Goal: Task Accomplishment & Management: Manage account settings

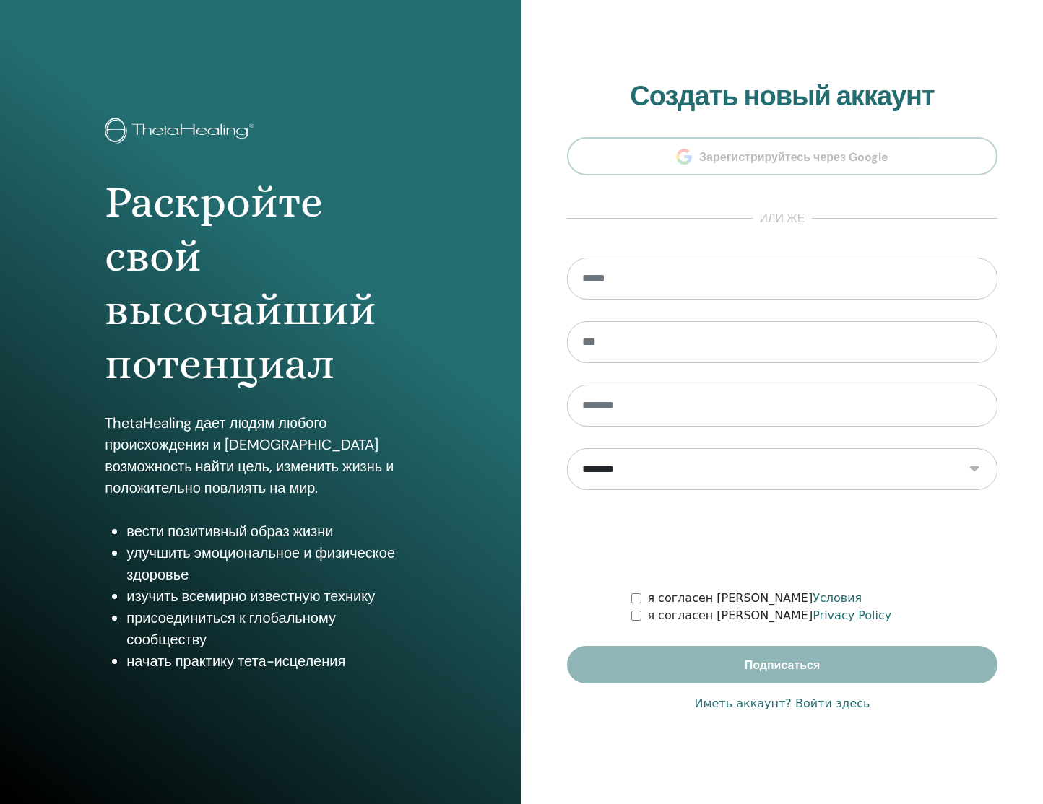
click at [804, 705] on link "Иметь аккаунт? Войти здесь" at bounding box center [781, 703] width 175 height 17
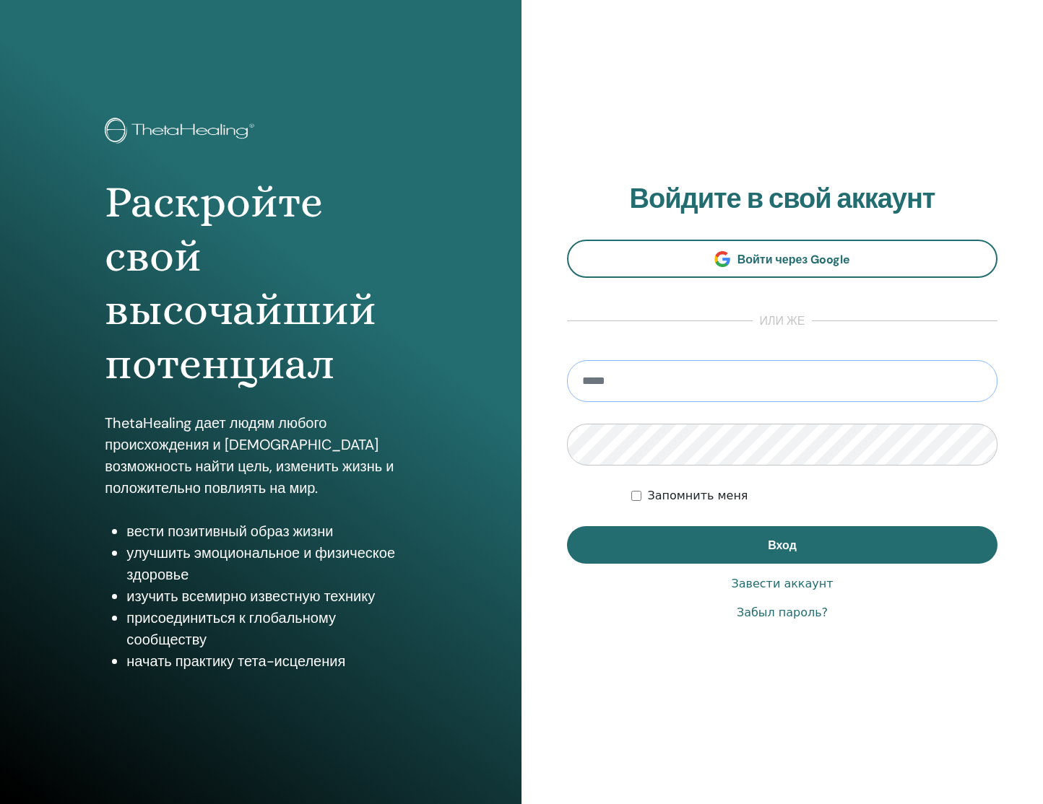
click at [624, 372] on input "email" at bounding box center [782, 381] width 430 height 42
type input "**********"
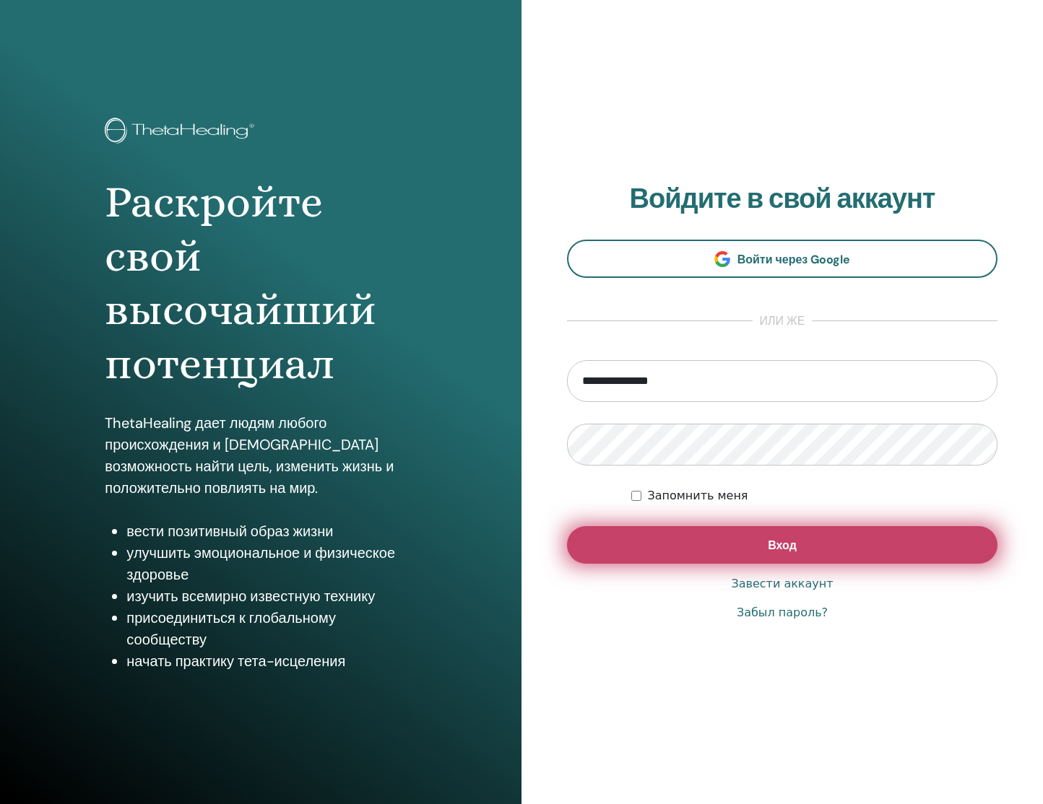
click at [643, 552] on button "Вход" at bounding box center [782, 545] width 430 height 38
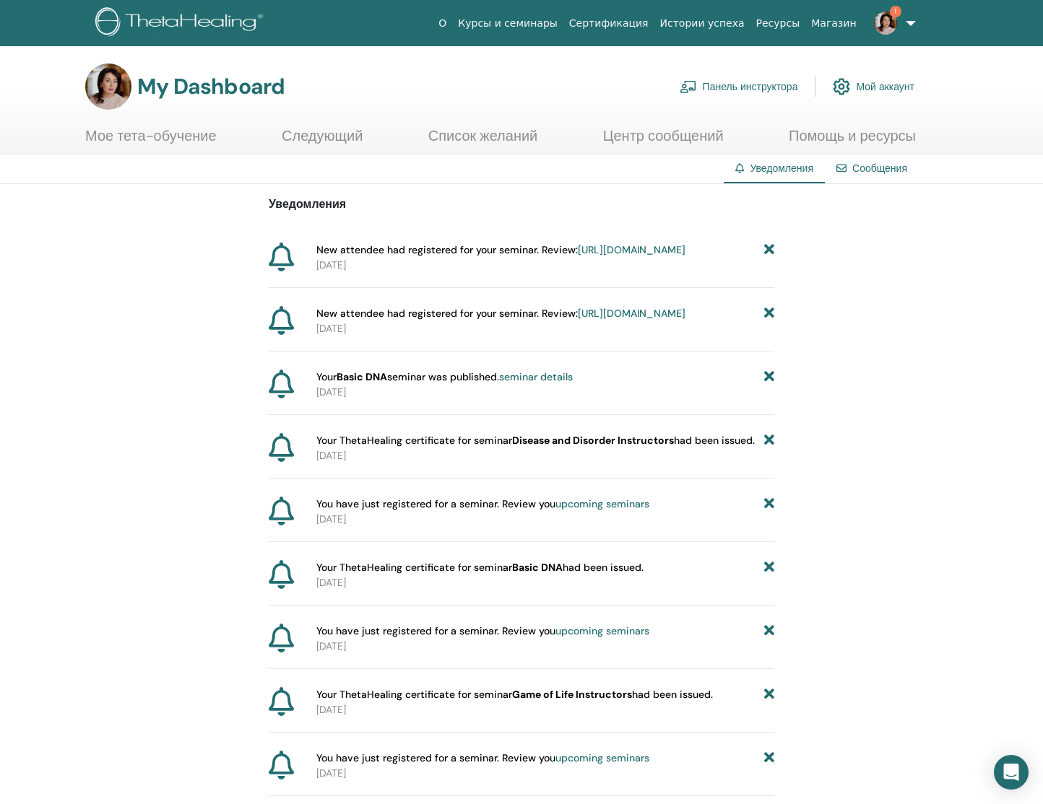
click at [760, 87] on link "Панель инструктора" at bounding box center [738, 87] width 118 height 32
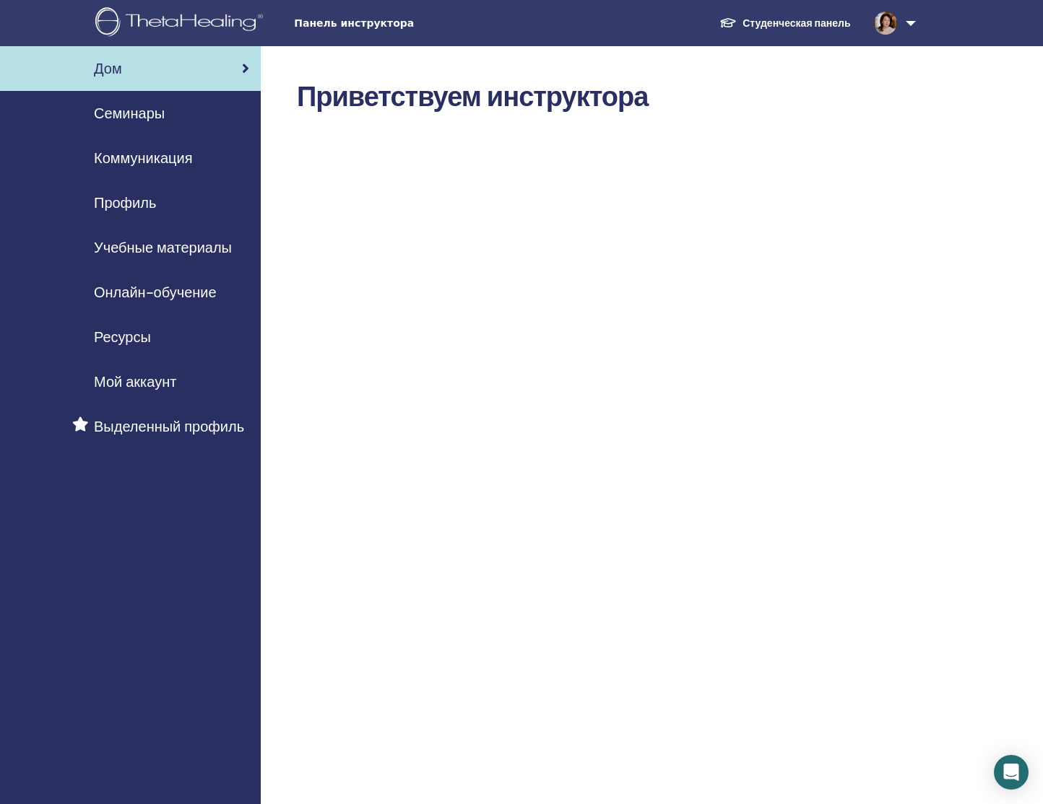
click at [347, 25] on span "Панель инструктора" at bounding box center [402, 23] width 217 height 15
click at [157, 291] on span "Онлайн-обучение" at bounding box center [155, 293] width 123 height 22
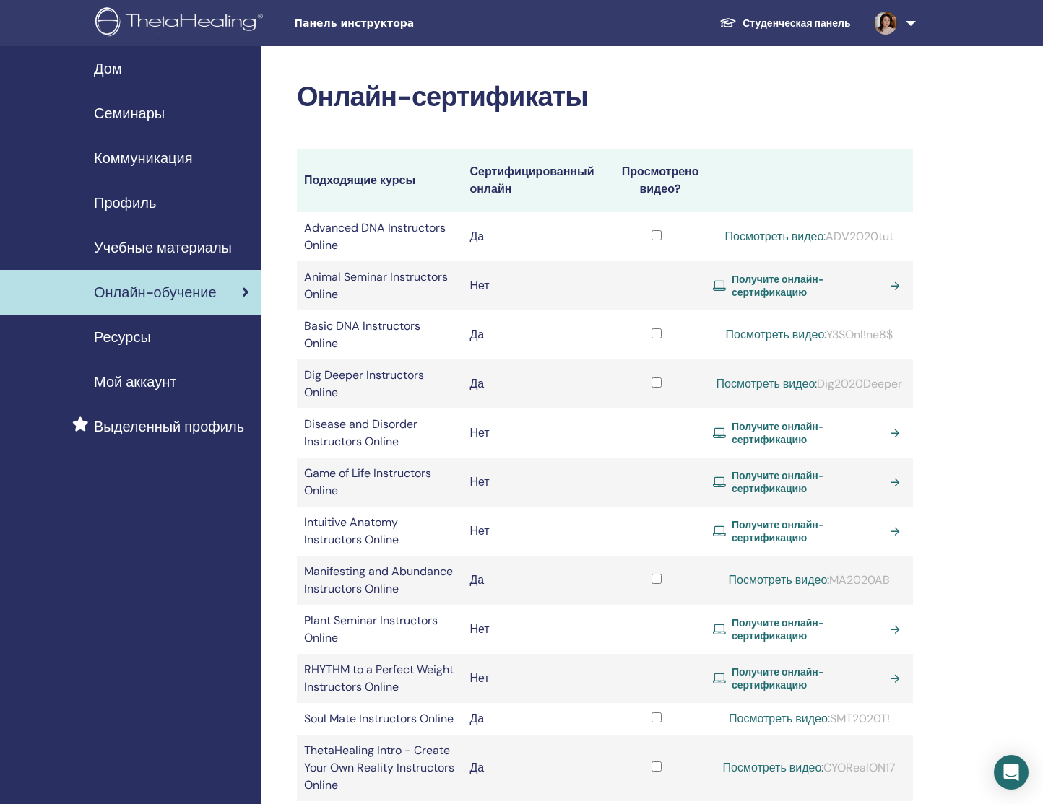
click at [130, 113] on span "Семинары" at bounding box center [129, 114] width 71 height 22
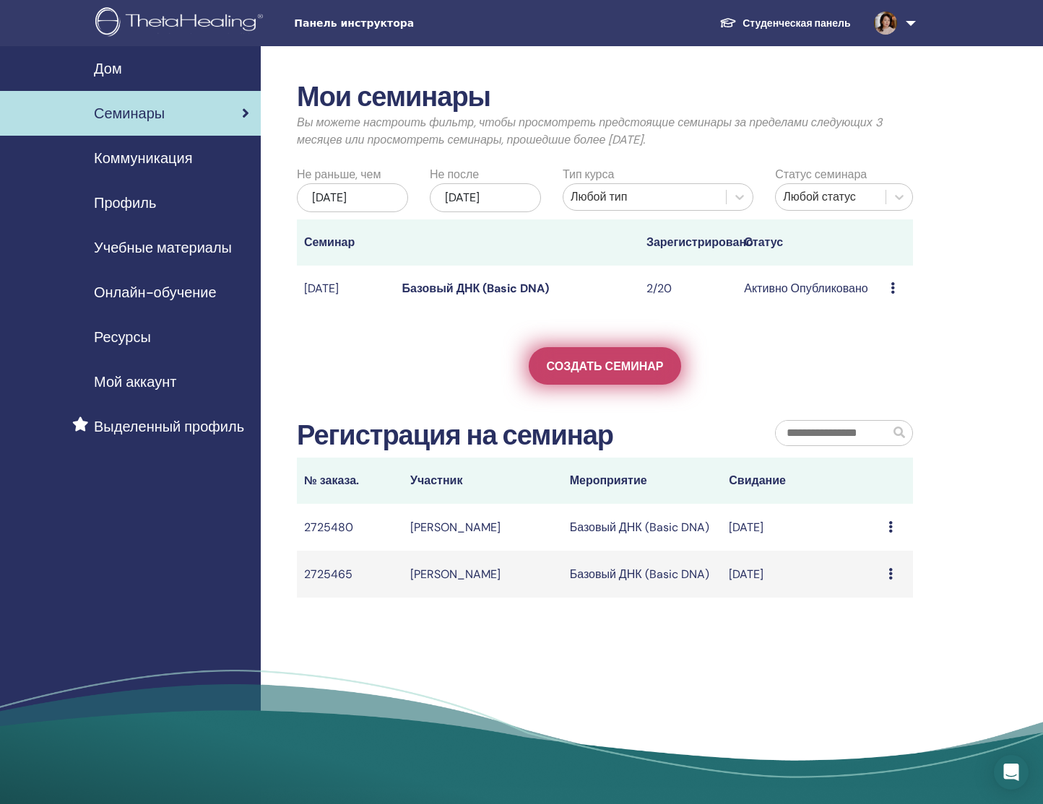
click at [586, 368] on span "Создать семинар" at bounding box center [605, 366] width 117 height 15
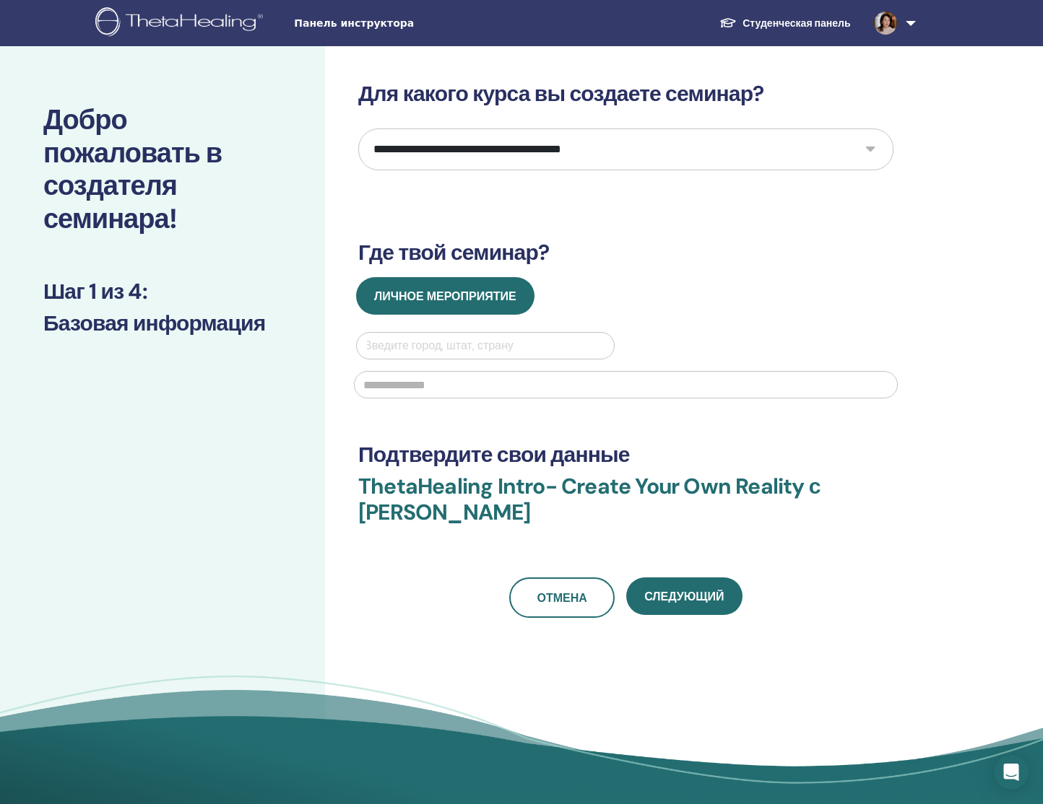
select select "*"
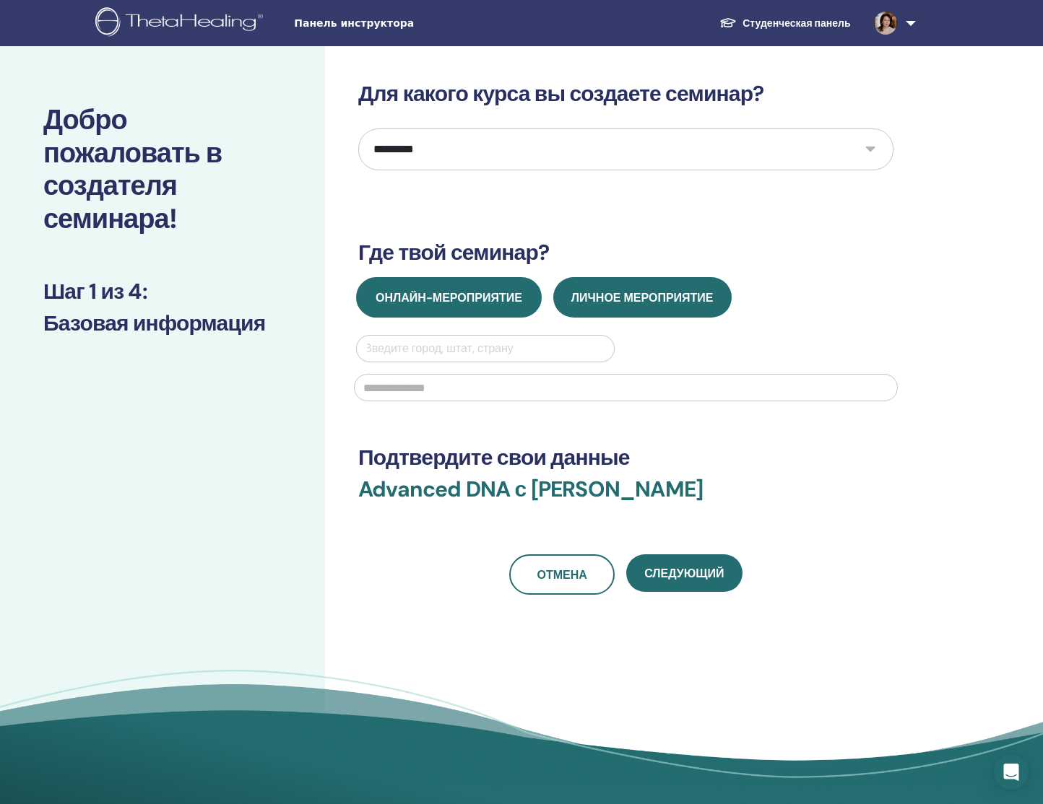
click at [401, 286] on button "Онлайн-мероприятие" at bounding box center [449, 297] width 186 height 40
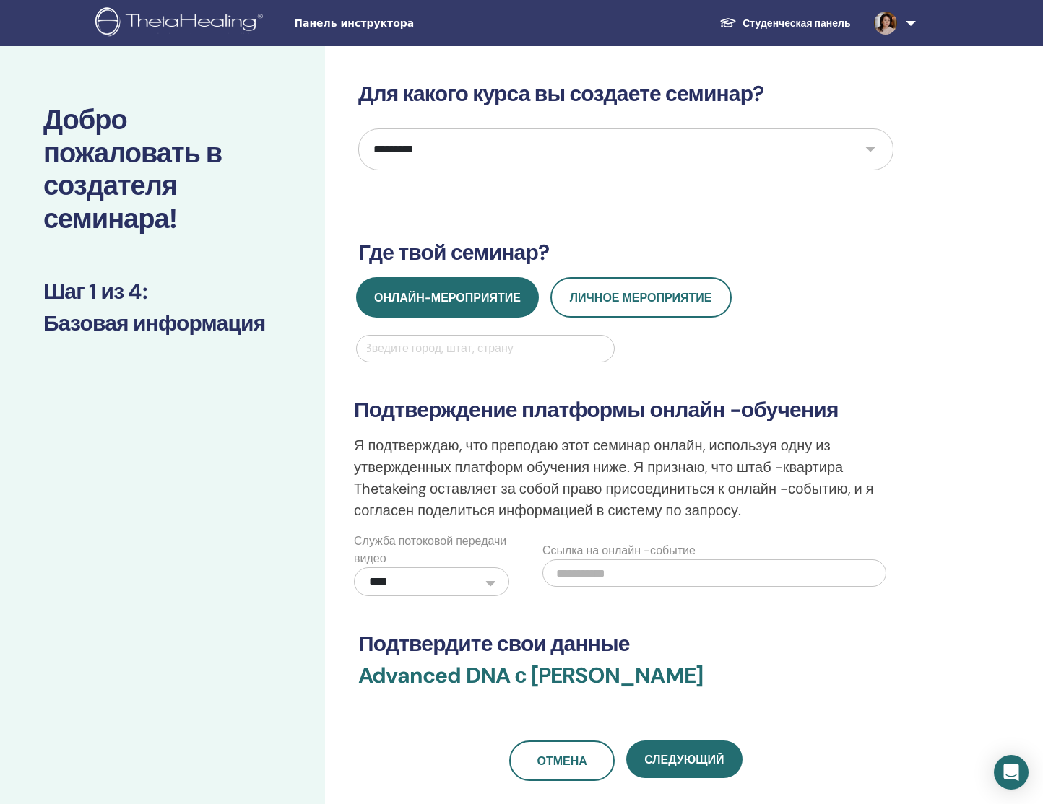
click at [418, 351] on div "Введите город, штат, страну" at bounding box center [485, 348] width 243 height 17
click at [562, 571] on input "text" at bounding box center [714, 573] width 344 height 27
paste input "**********"
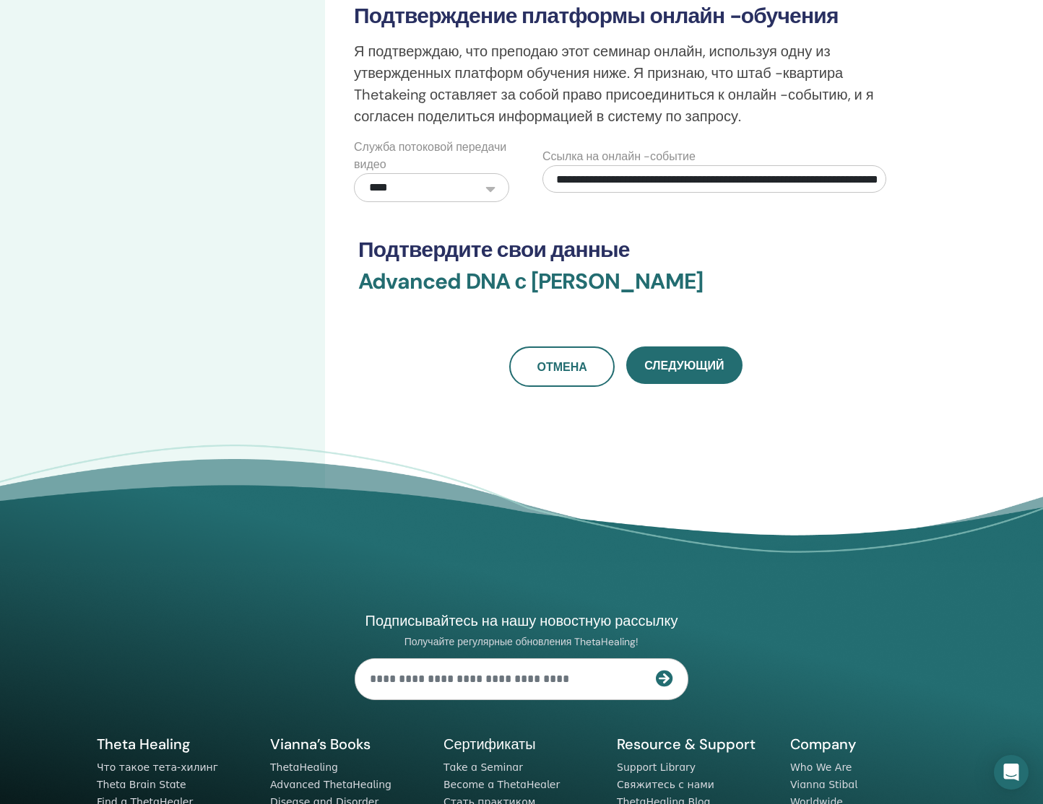
scroll to position [403, 0]
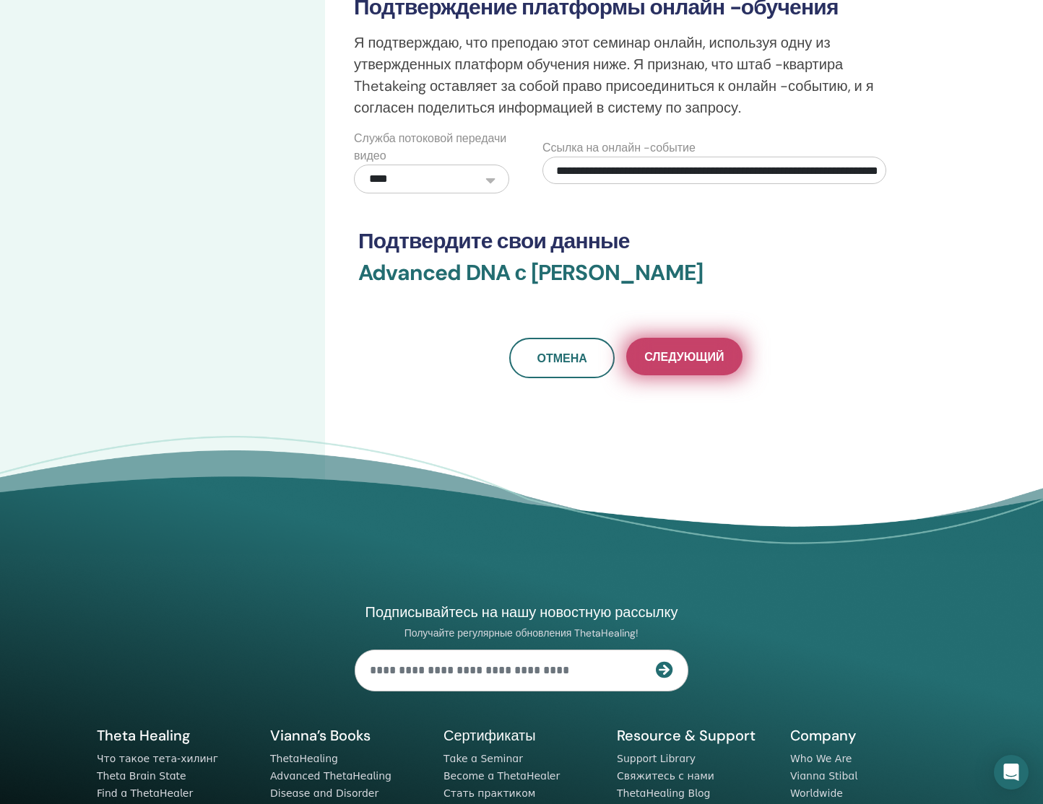
type input "**********"
click at [692, 360] on span "Следующий" at bounding box center [683, 356] width 79 height 15
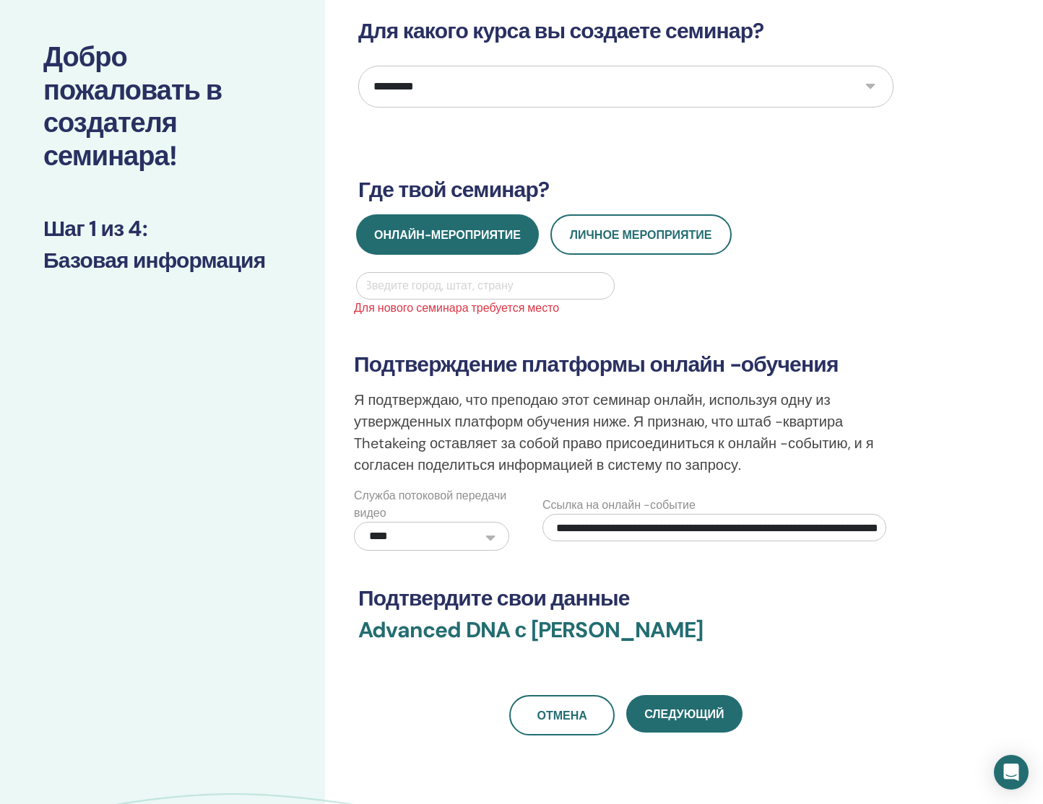
scroll to position [58, 0]
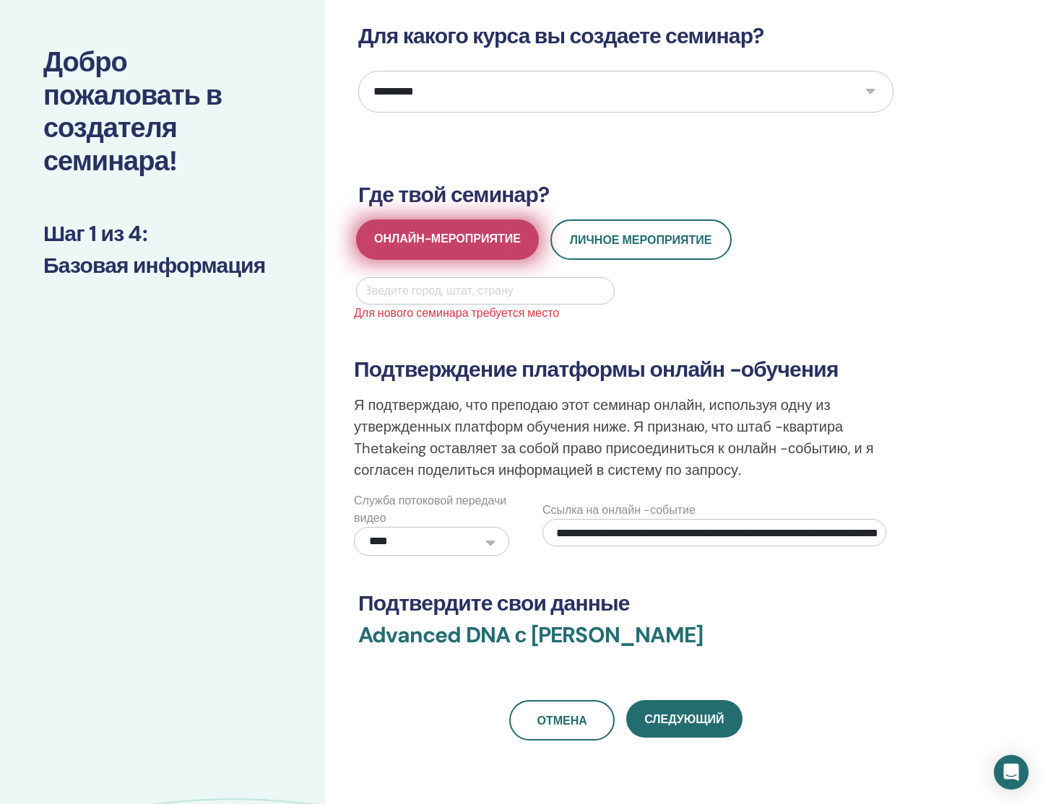
click at [402, 240] on span "Онлайн-мероприятие" at bounding box center [447, 240] width 147 height 18
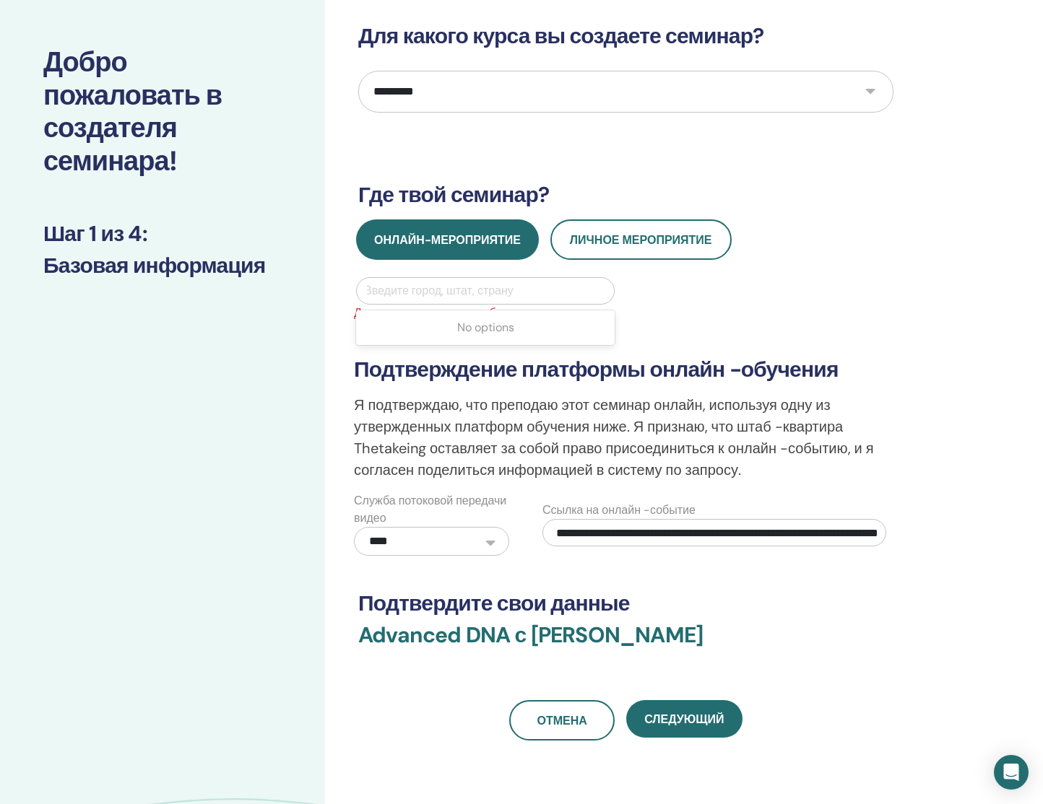
click at [383, 290] on div "Введите город, штат, страну" at bounding box center [485, 290] width 243 height 17
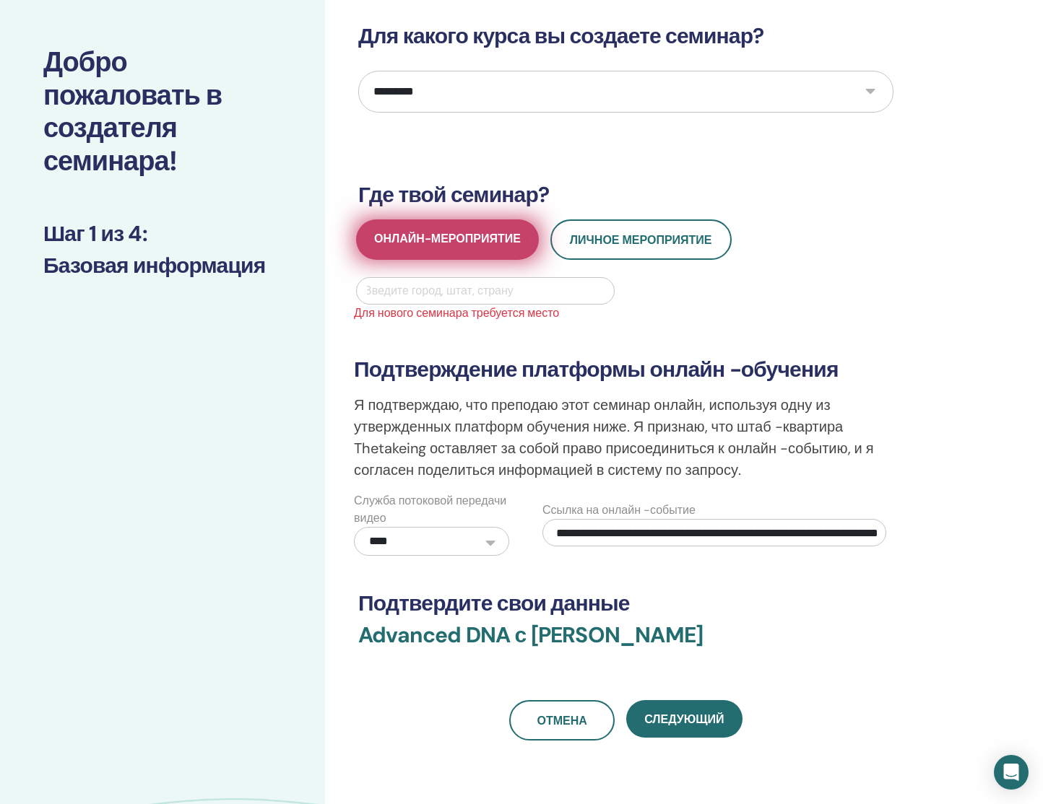
click at [404, 243] on span "Онлайн-мероприятие" at bounding box center [447, 240] width 147 height 18
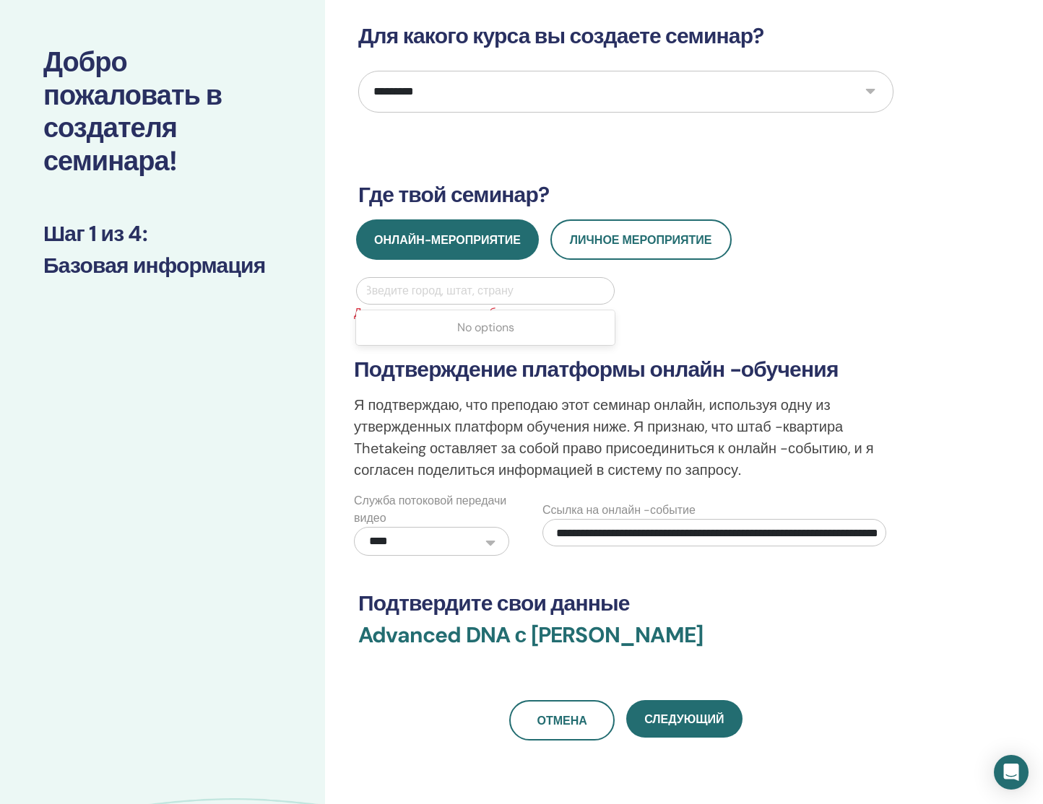
click at [405, 286] on div "Введите город, штат, страну" at bounding box center [485, 290] width 243 height 17
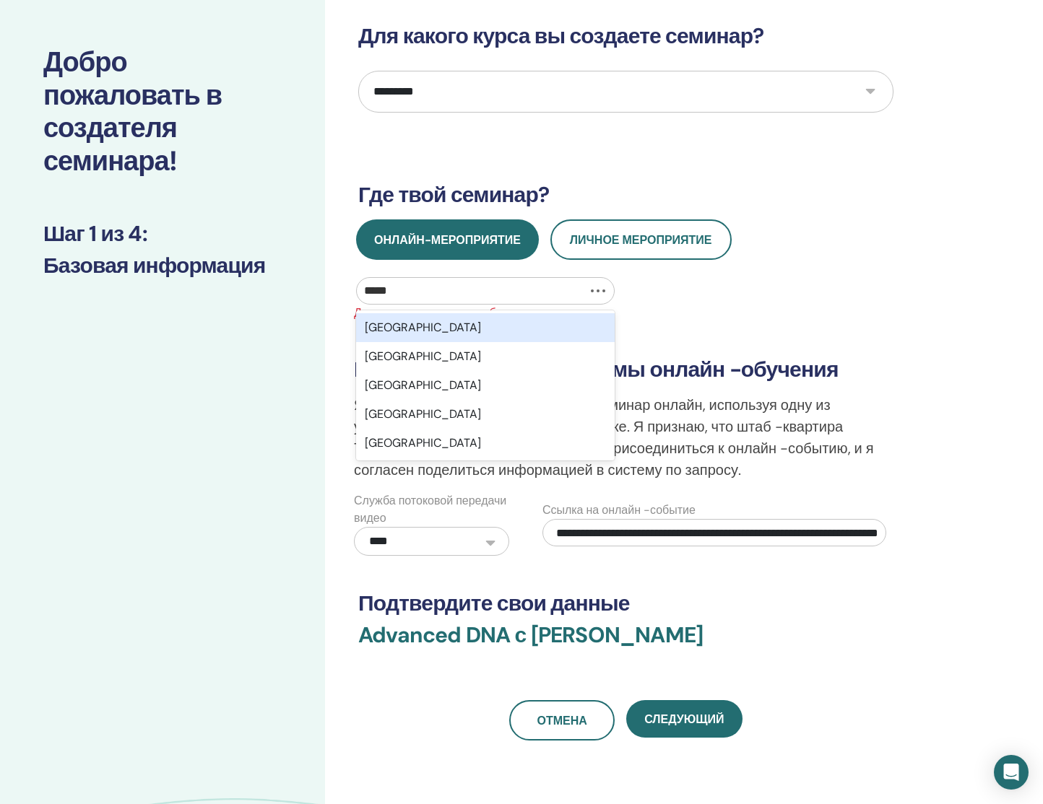
type input "******"
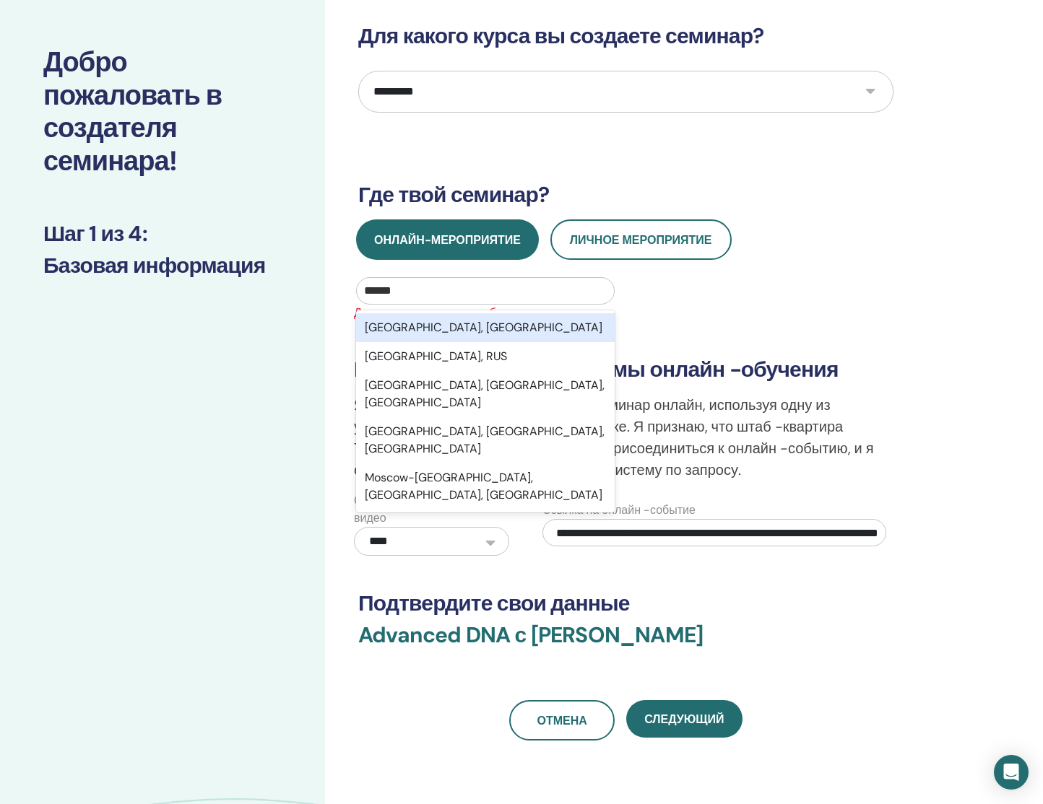
click at [380, 337] on div "Moscow, RUS" at bounding box center [485, 327] width 258 height 29
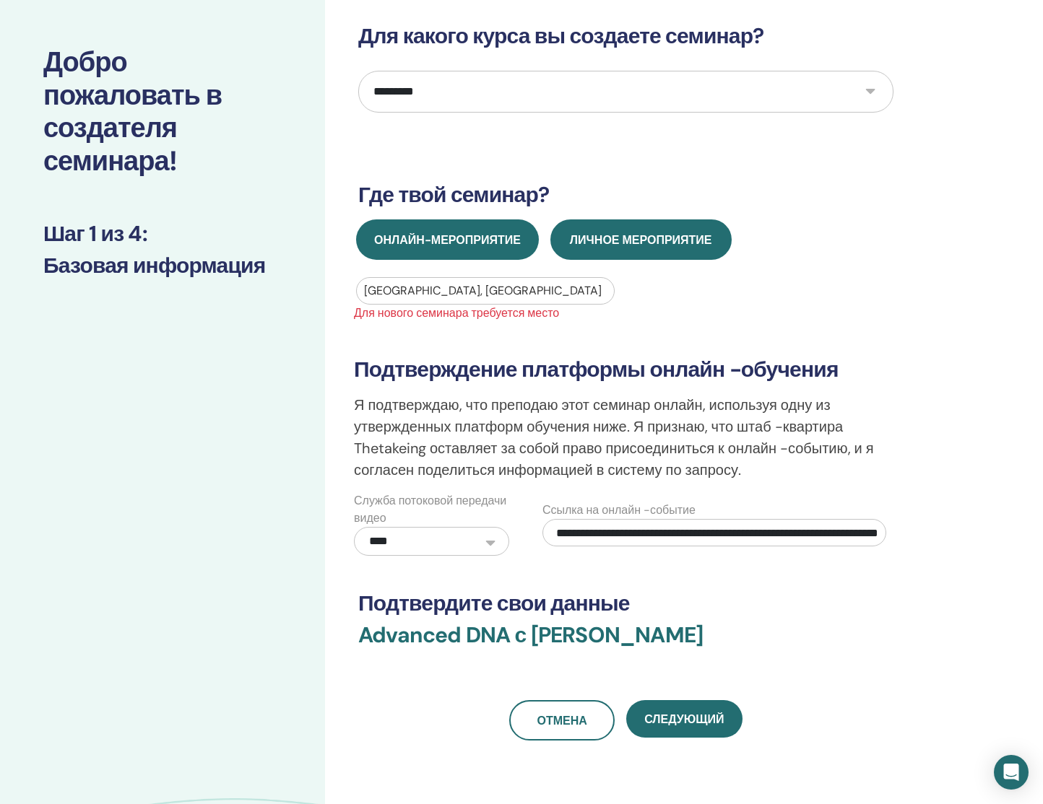
drag, startPoint x: 610, startPoint y: 242, endPoint x: 584, endPoint y: 244, distance: 26.1
click at [610, 242] on span "Личное мероприятие" at bounding box center [641, 239] width 142 height 15
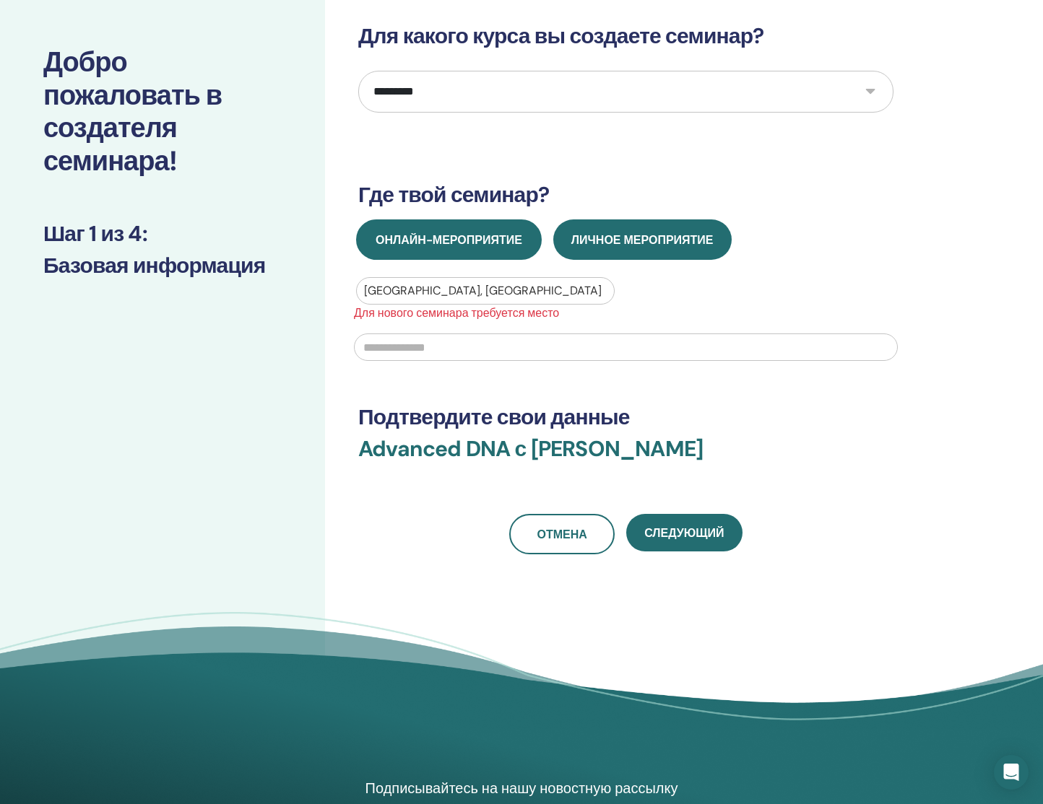
click at [487, 243] on span "Онлайн-мероприятие" at bounding box center [448, 239] width 147 height 15
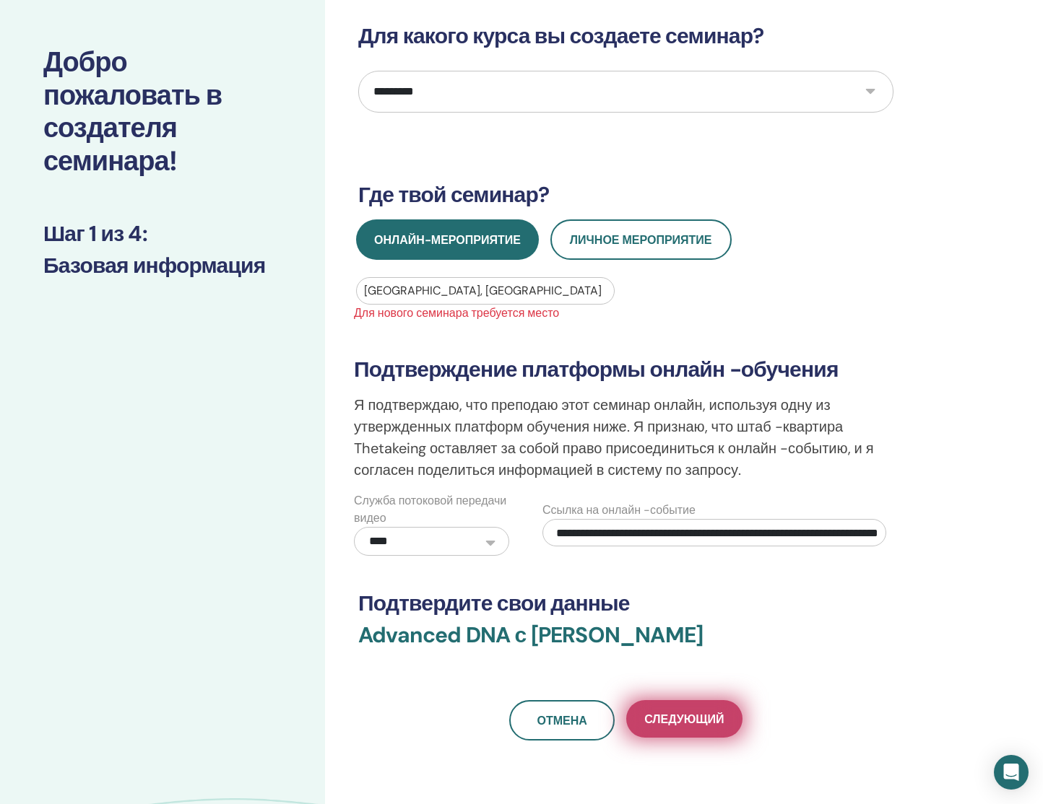
click at [696, 721] on span "Следующий" at bounding box center [683, 719] width 79 height 15
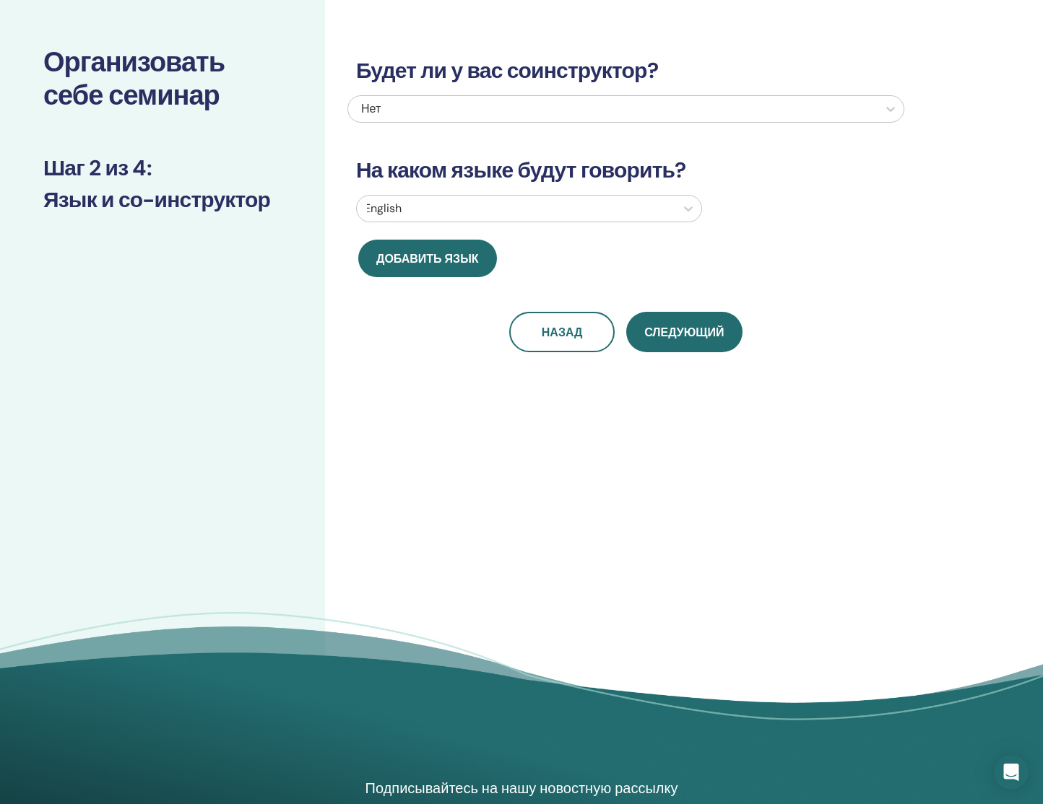
click at [539, 207] on div at bounding box center [516, 209] width 304 height 20
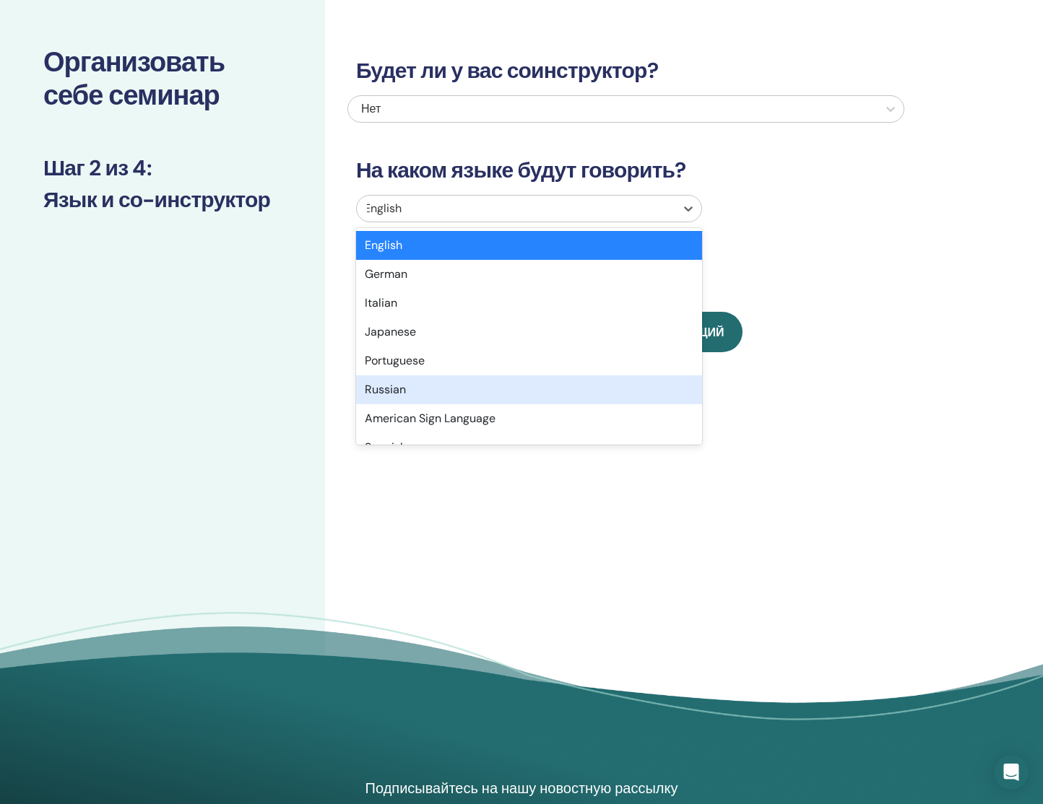
click at [389, 391] on div "Russian" at bounding box center [529, 389] width 346 height 29
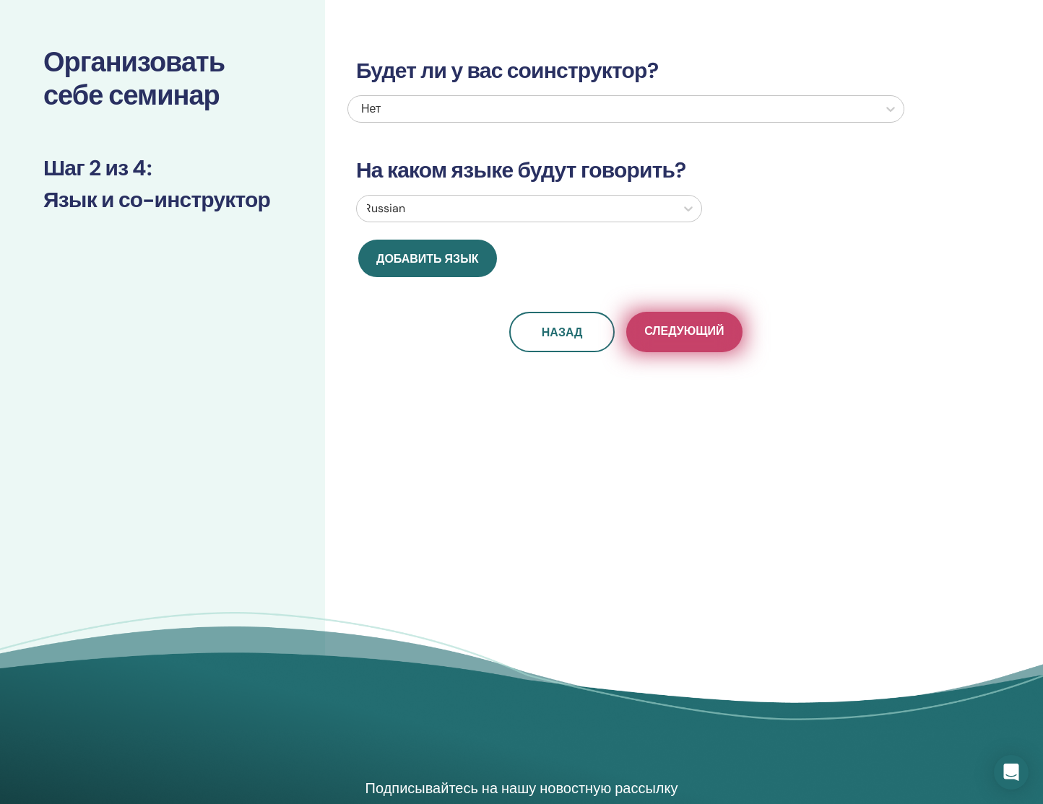
click at [695, 332] on span "Следующий" at bounding box center [683, 332] width 79 height 18
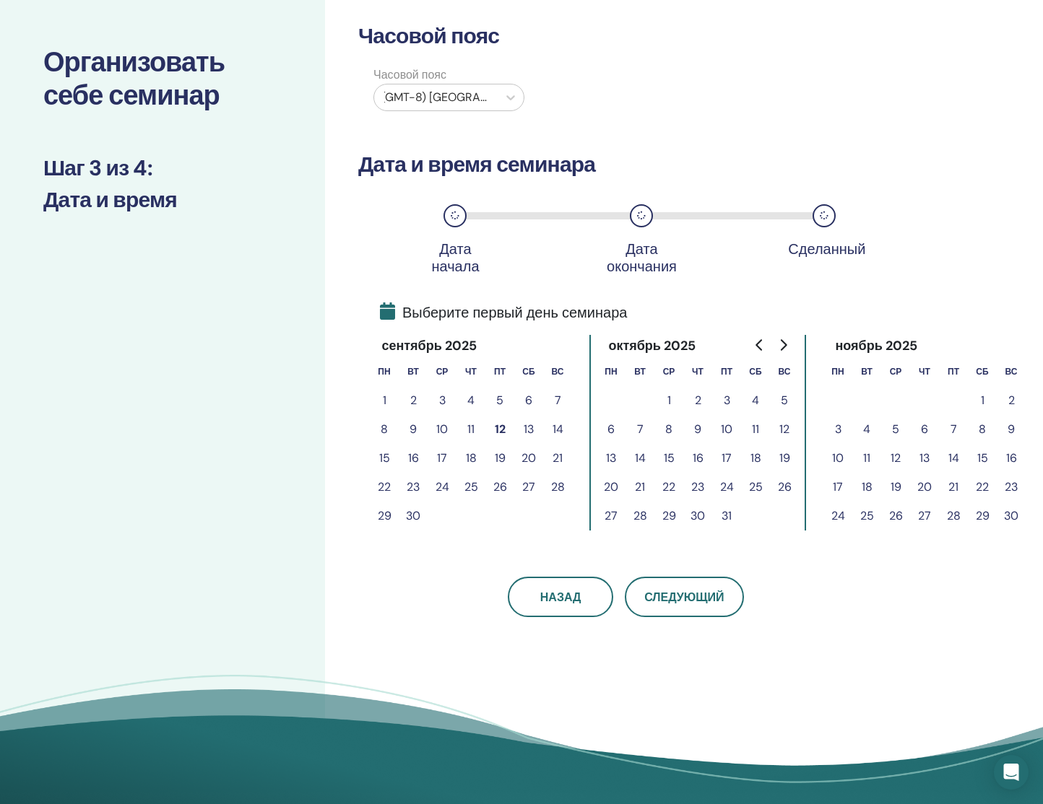
click at [383, 458] on button "15" at bounding box center [384, 458] width 29 height 29
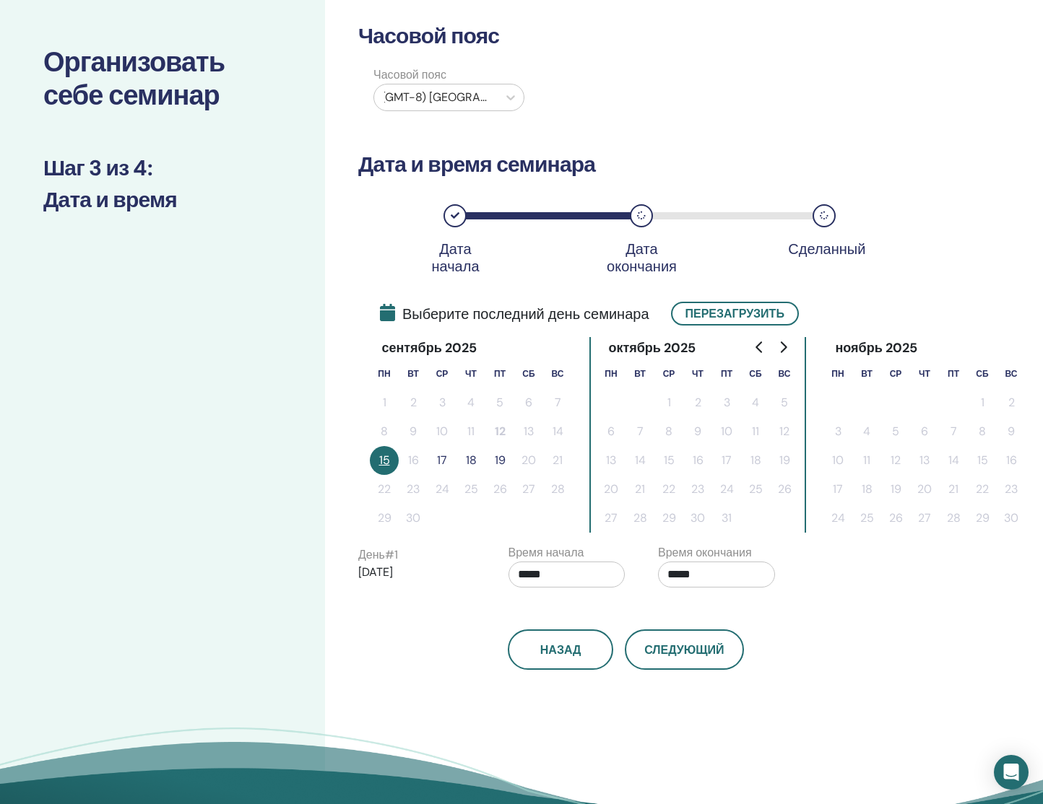
click at [502, 461] on button "19" at bounding box center [499, 460] width 29 height 29
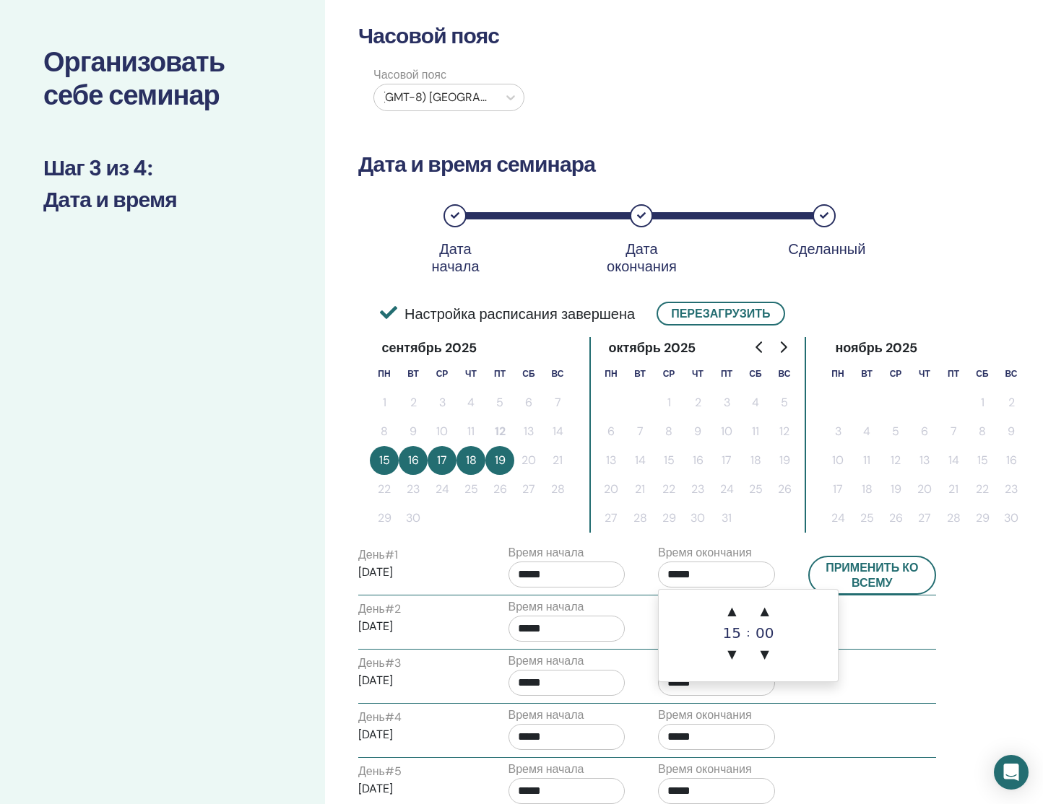
click at [715, 573] on input "*****" at bounding box center [716, 575] width 117 height 26
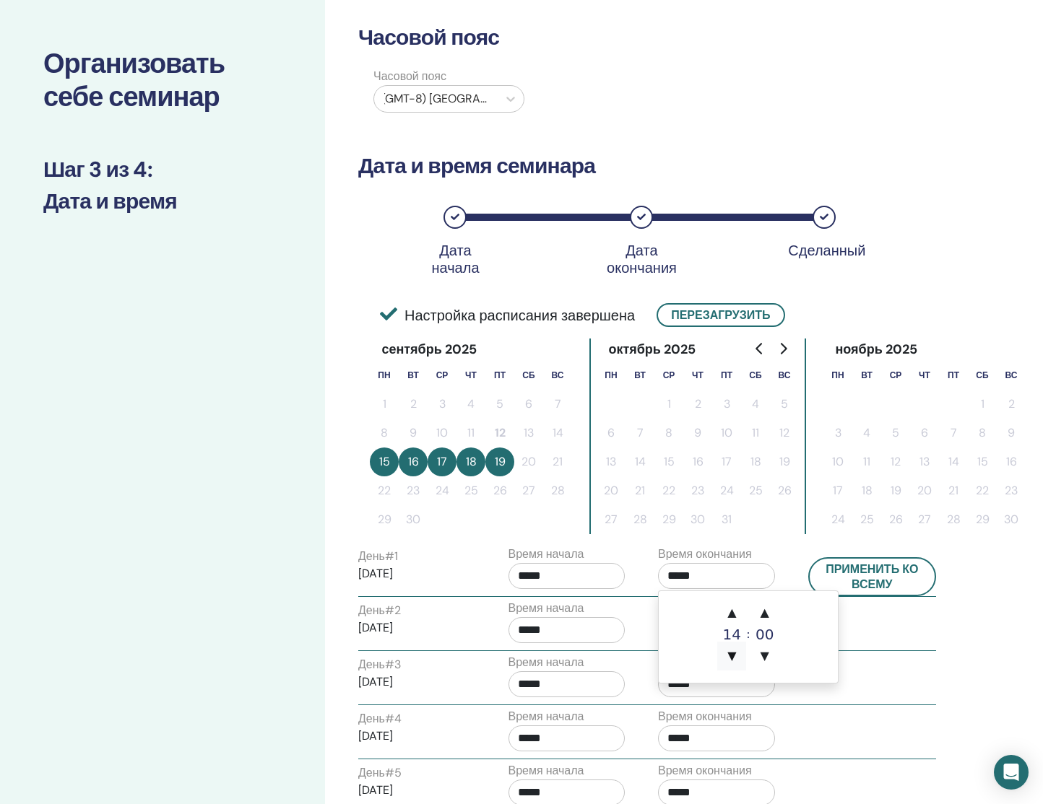
click at [729, 655] on span "▼" at bounding box center [731, 656] width 29 height 29
click at [729, 654] on span "▼" at bounding box center [731, 657] width 29 height 29
type input "*****"
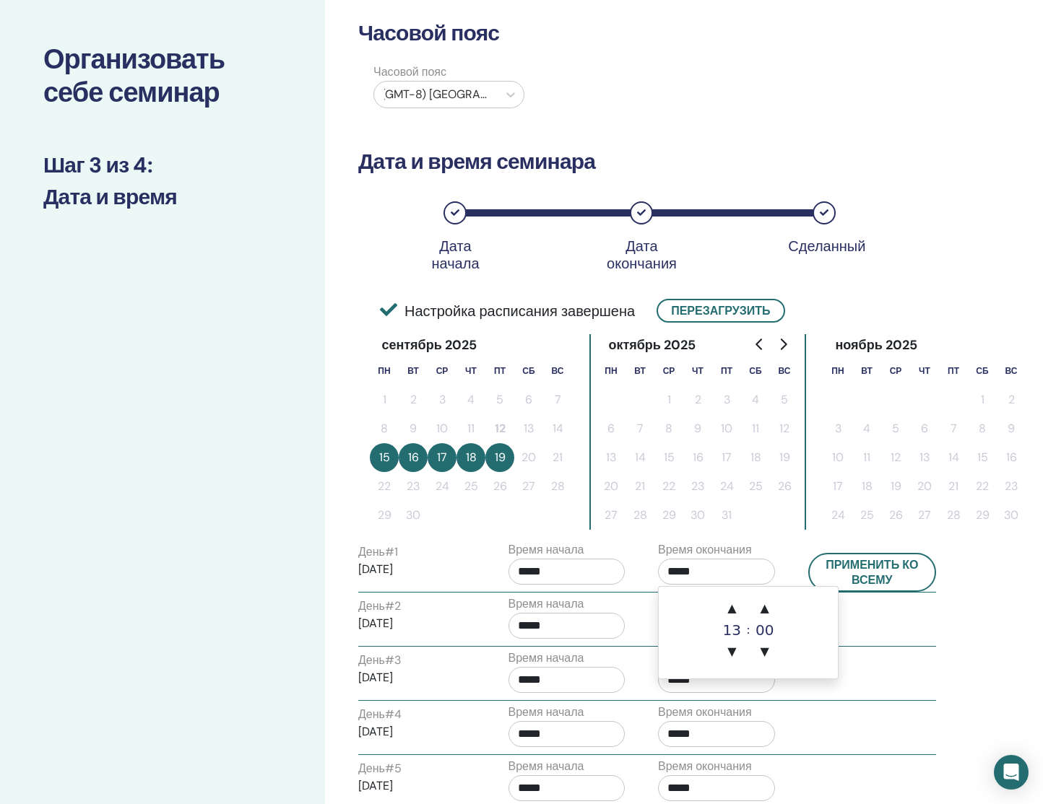
click at [734, 684] on input "*****" at bounding box center [716, 680] width 117 height 26
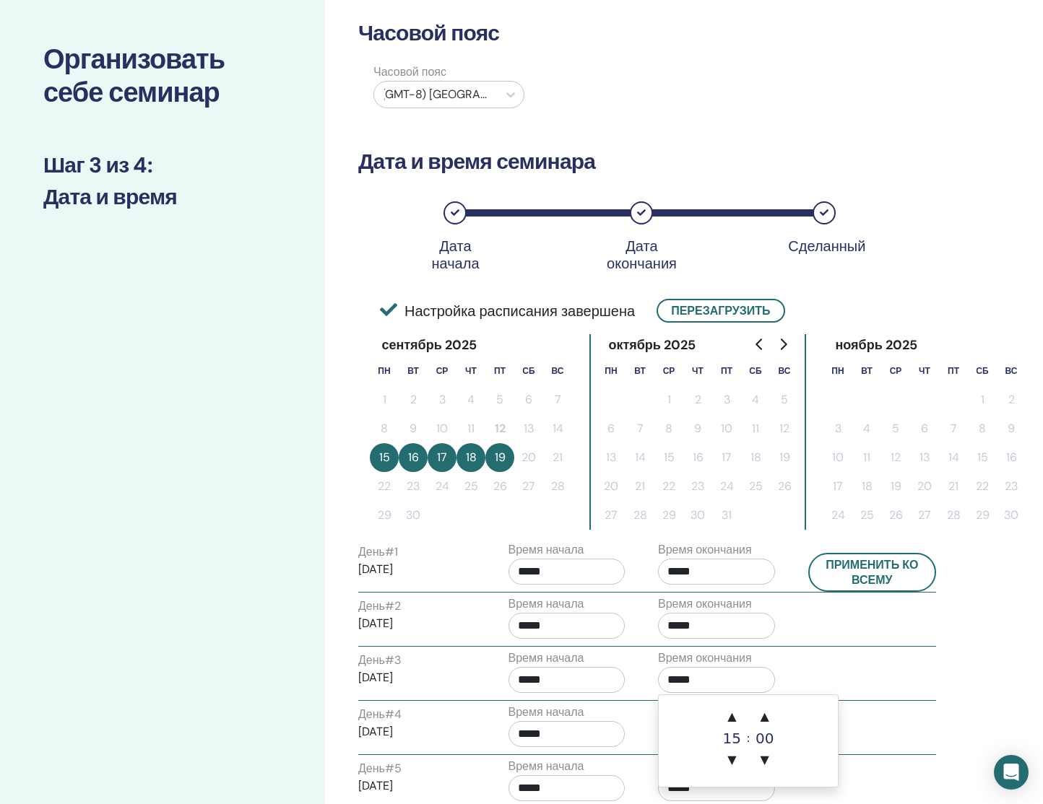
scroll to position [58, 0]
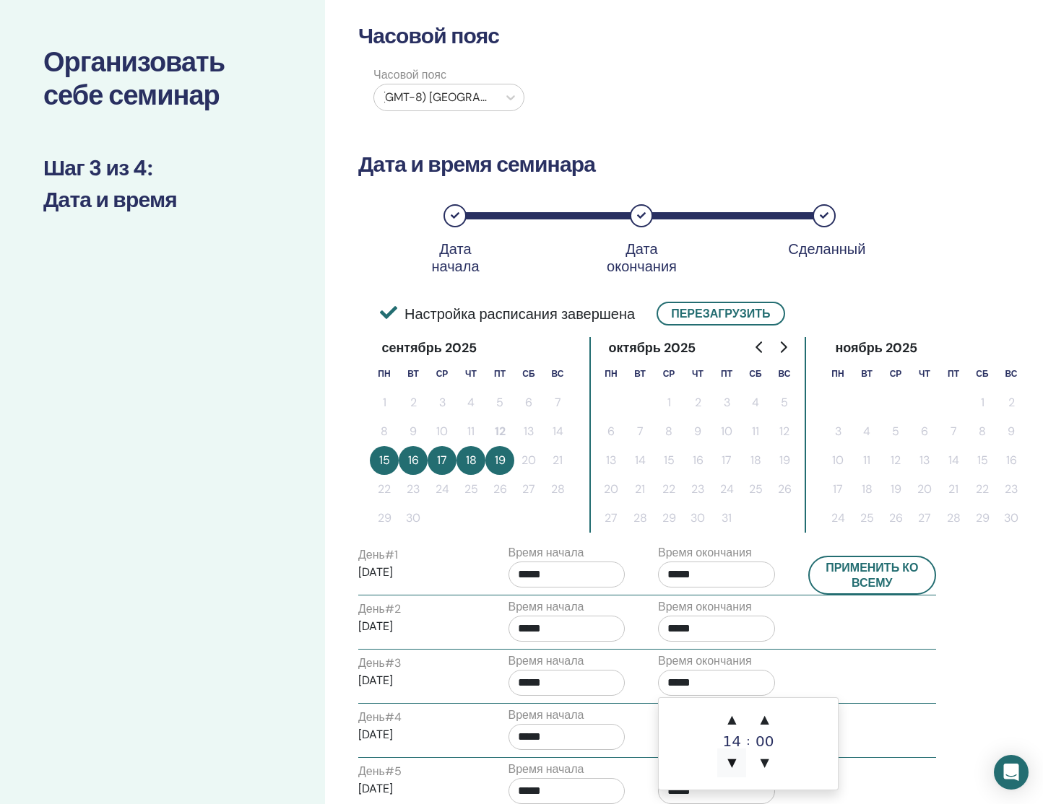
click at [731, 759] on span "▼" at bounding box center [731, 763] width 29 height 29
drag, startPoint x: 731, startPoint y: 759, endPoint x: 725, endPoint y: 742, distance: 18.3
click at [731, 759] on span "▼" at bounding box center [731, 763] width 29 height 29
type input "*****"
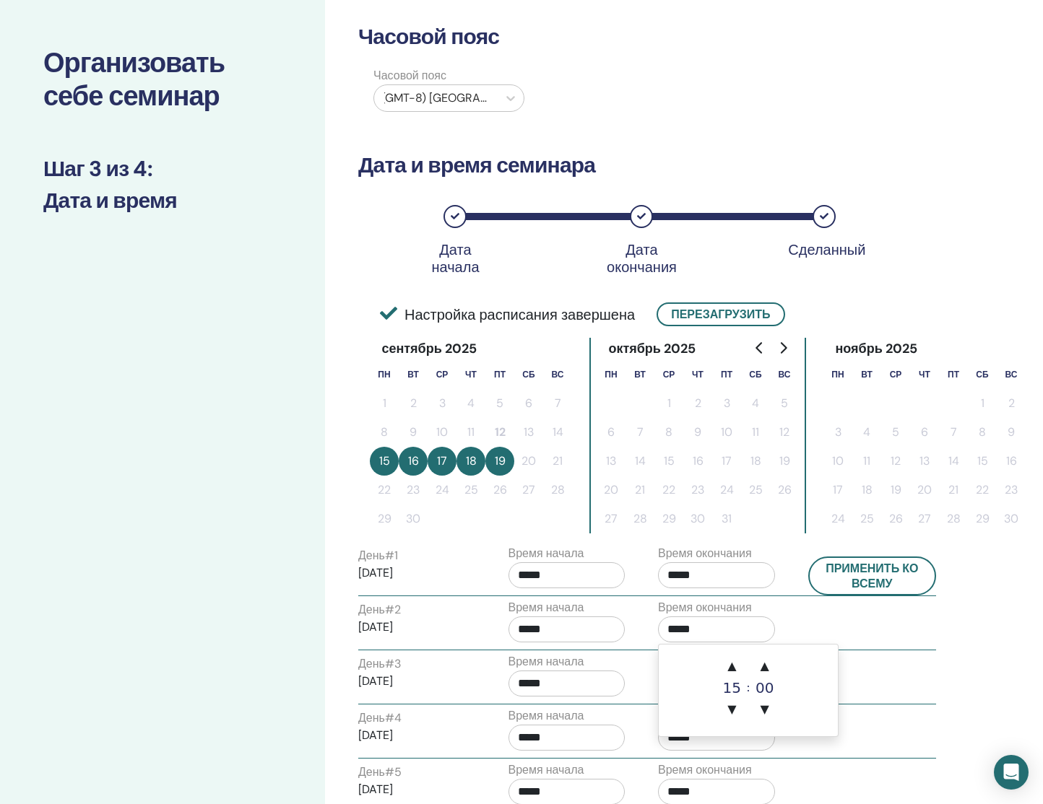
scroll to position [57, 1]
click at [715, 625] on input "*****" at bounding box center [716, 630] width 117 height 26
click at [729, 705] on span "▼" at bounding box center [731, 709] width 29 height 29
click at [729, 705] on span "▼" at bounding box center [731, 710] width 29 height 29
type input "*****"
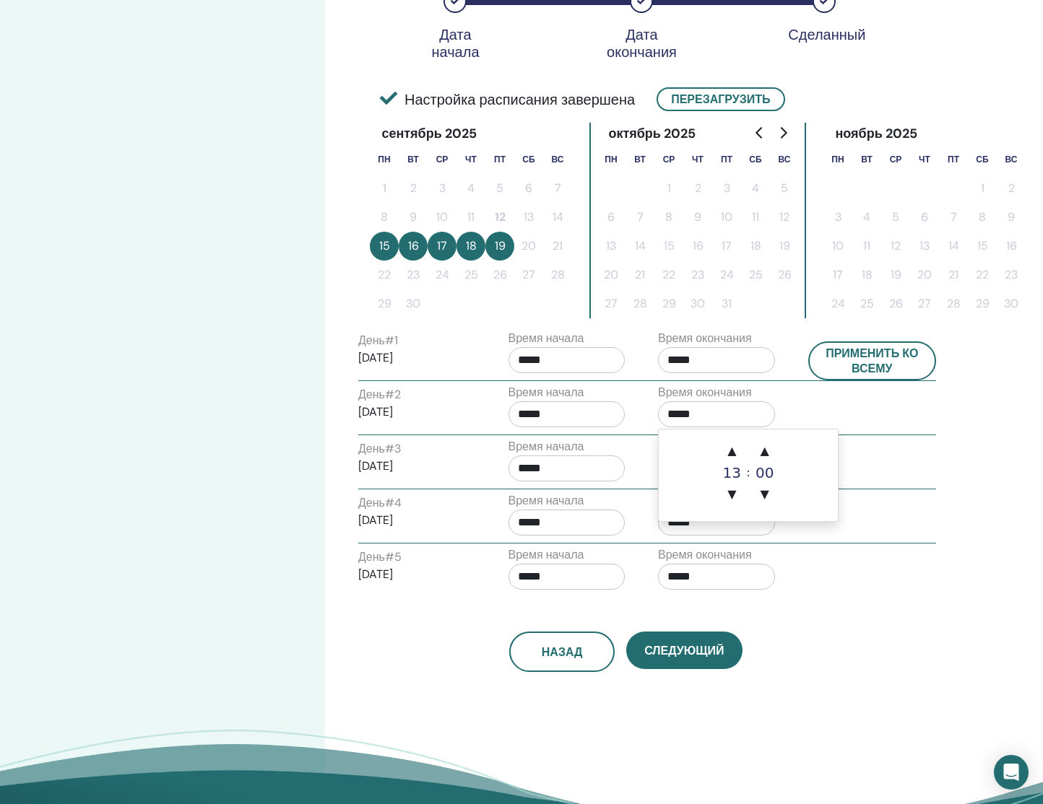
scroll to position [284, 0]
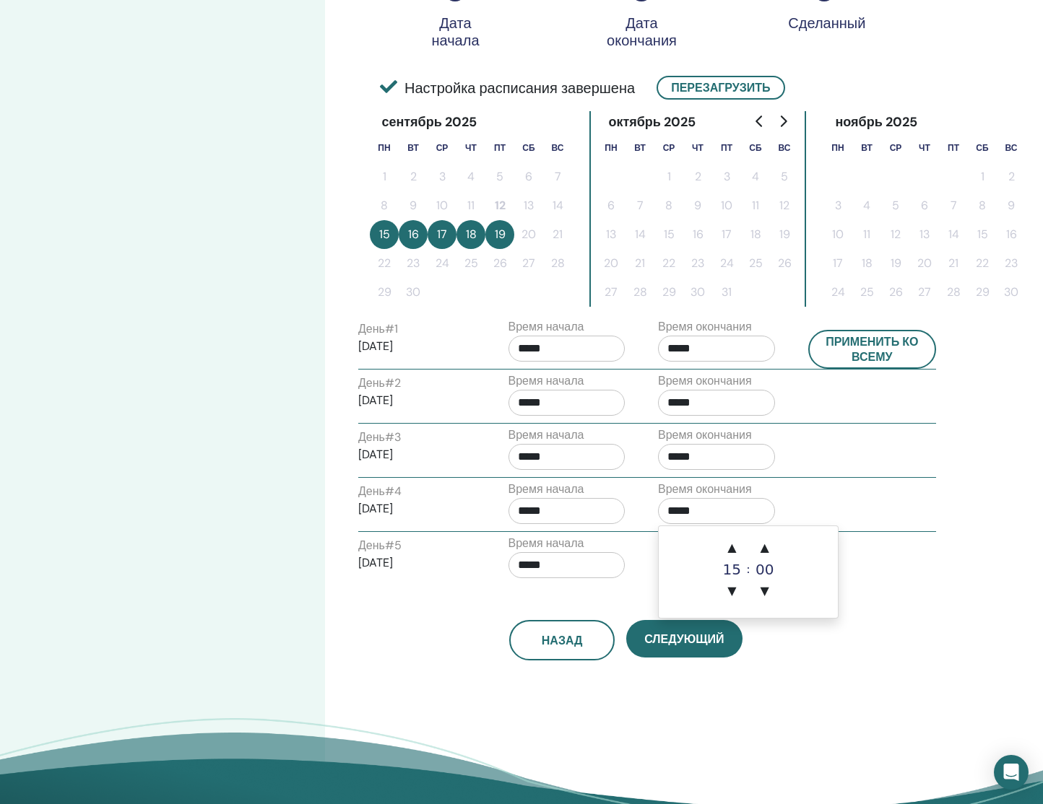
click at [716, 518] on input "*****" at bounding box center [716, 511] width 117 height 26
click at [730, 588] on span "▼" at bounding box center [731, 591] width 29 height 29
type input "*****"
click at [871, 609] on div "Назад Следующий" at bounding box center [625, 623] width 557 height 75
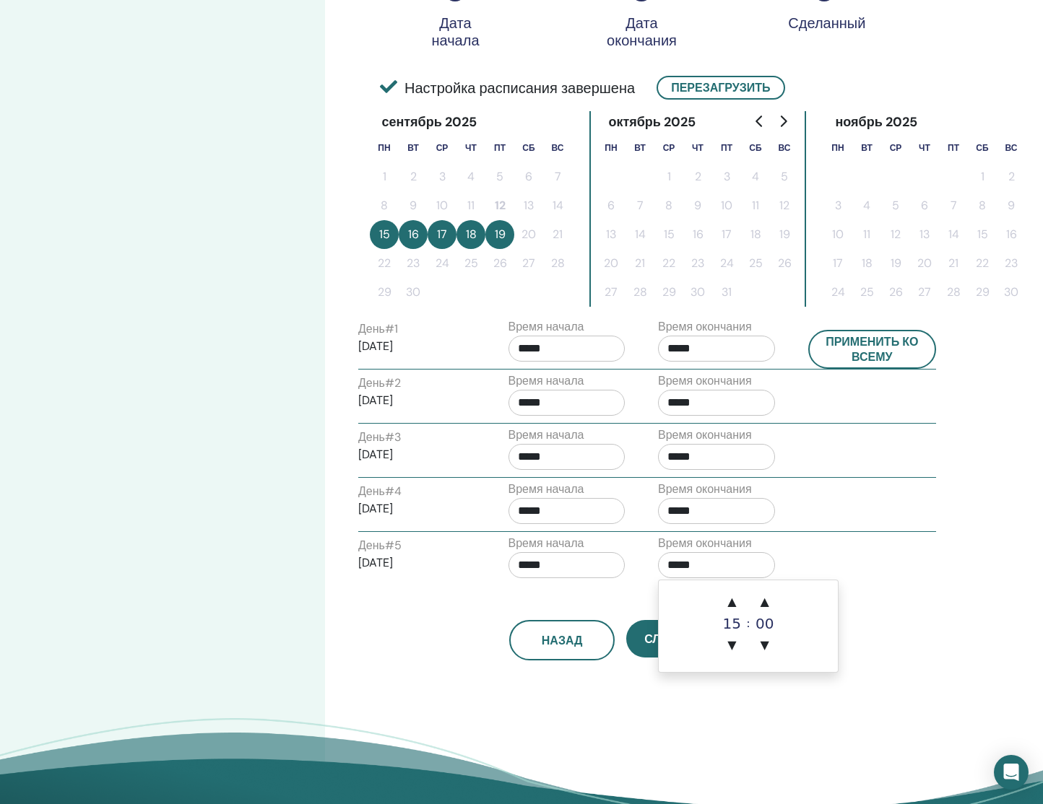
click at [722, 570] on input "*****" at bounding box center [716, 565] width 117 height 26
click at [732, 642] on span "▼" at bounding box center [731, 645] width 29 height 29
click at [731, 642] on span "▼" at bounding box center [731, 645] width 29 height 29
type input "*****"
click at [905, 644] on div "Часовой пояс Часовой пояс (GMT-8) US/Alaska Дата и время семинара Дата начала Д…" at bounding box center [672, 312] width 695 height 1100
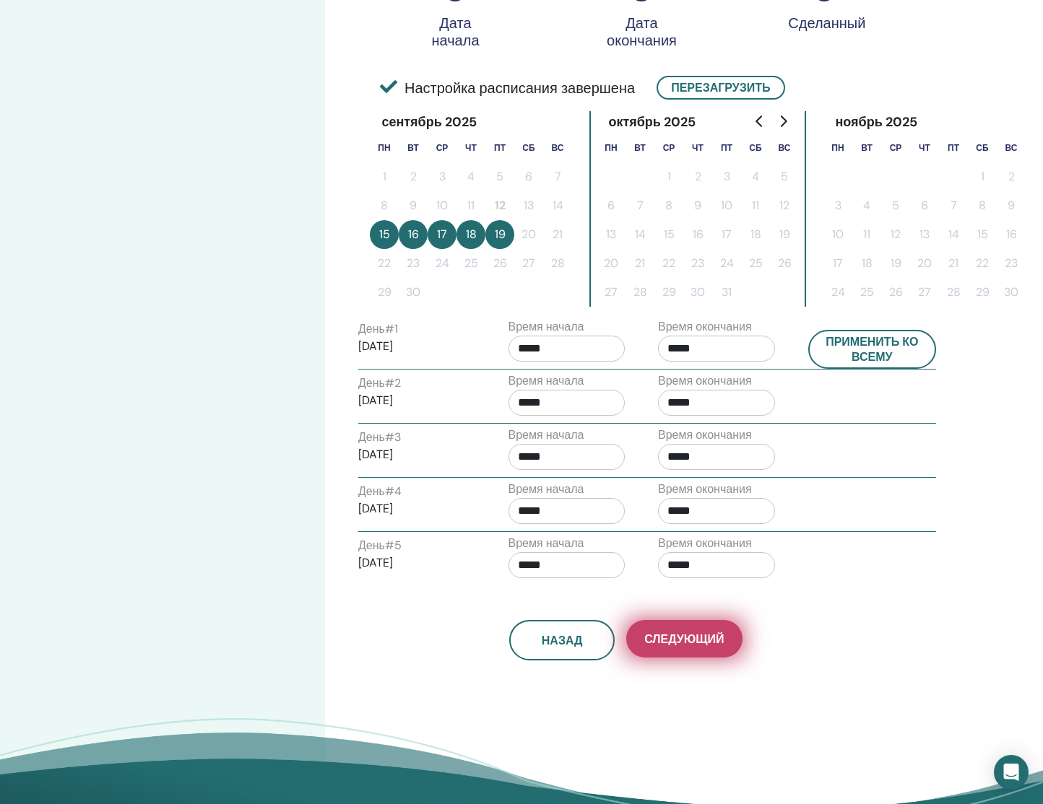
click at [691, 644] on span "Следующий" at bounding box center [683, 639] width 79 height 15
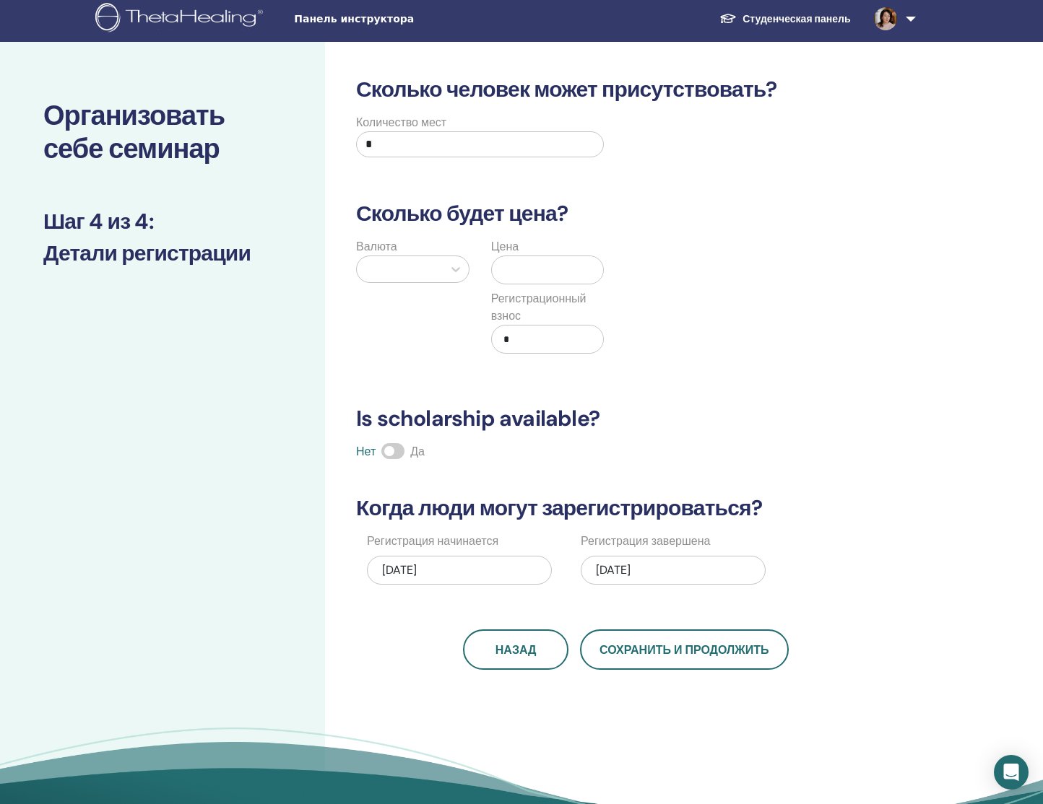
scroll to position [0, 0]
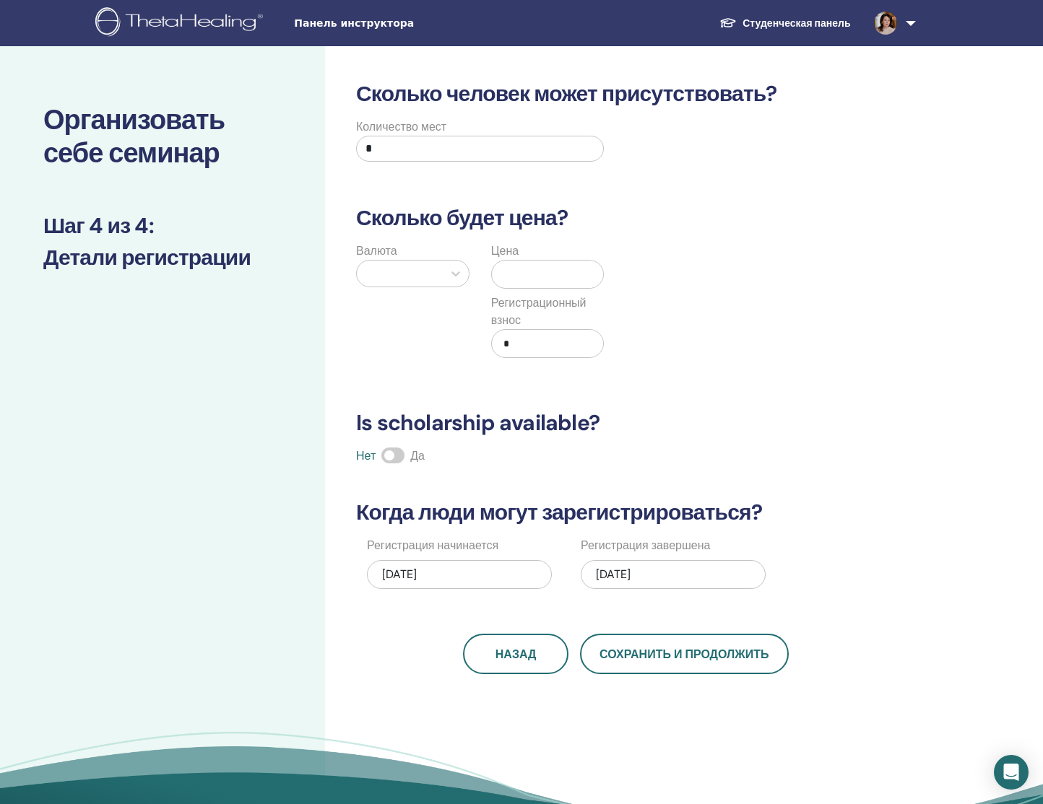
click at [399, 150] on input "*" at bounding box center [480, 149] width 248 height 26
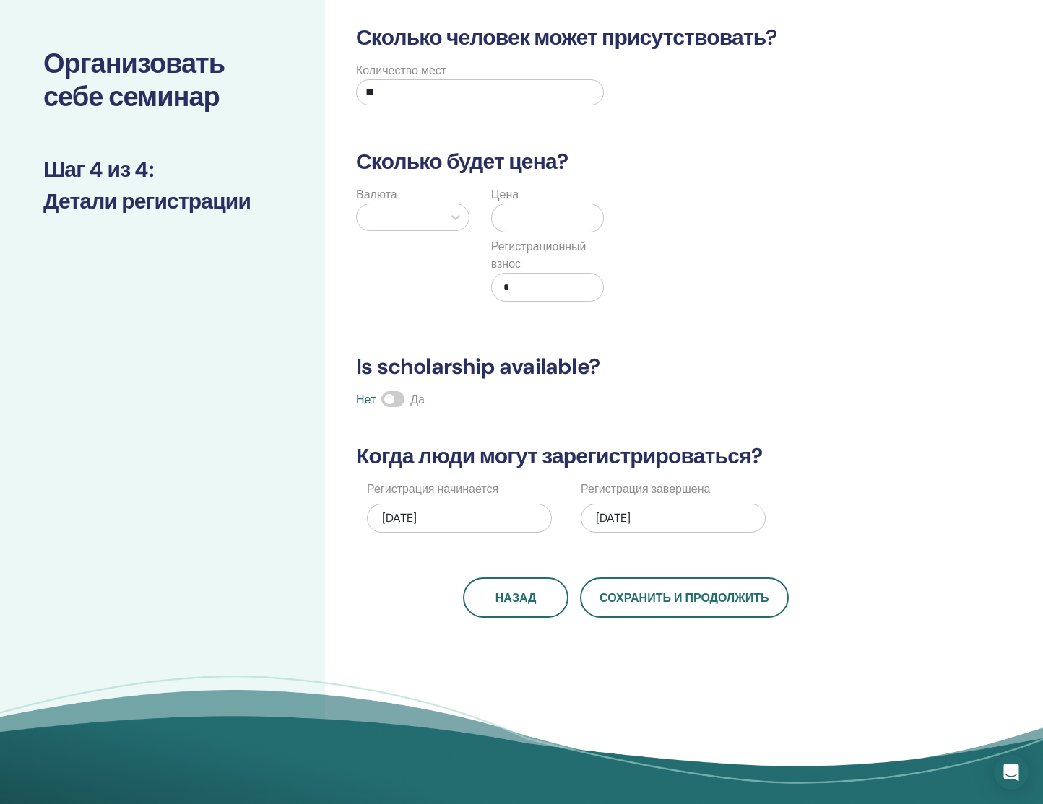
scroll to position [61, 0]
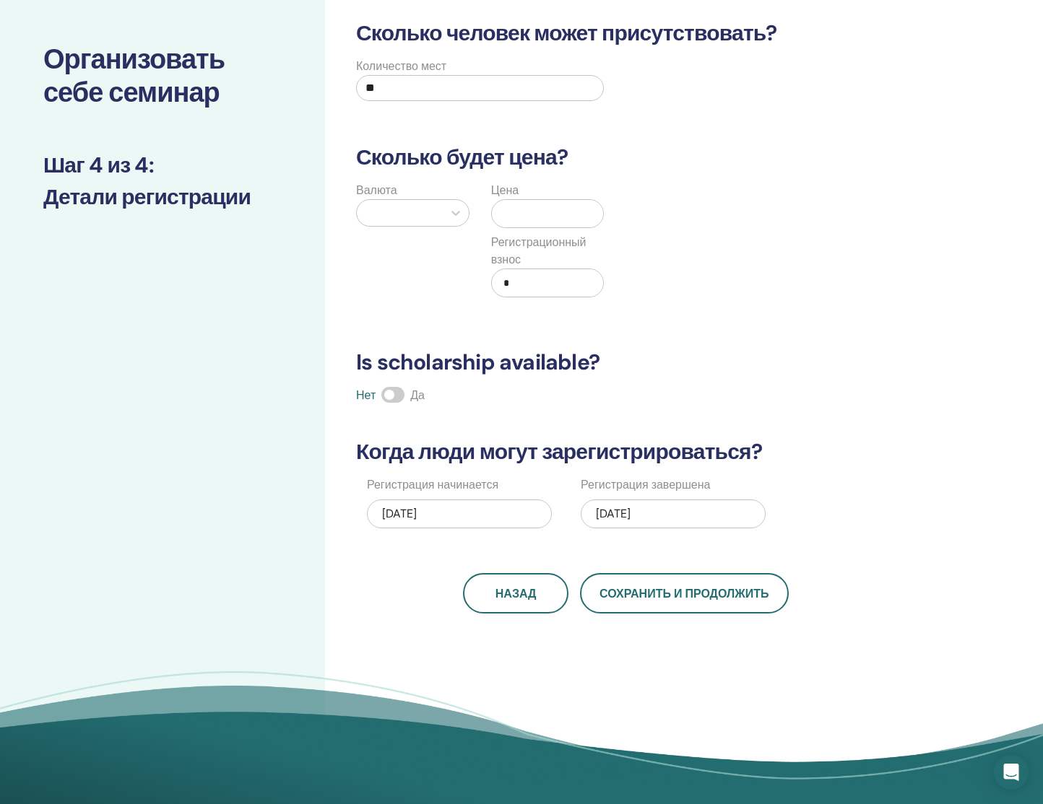
type input "**"
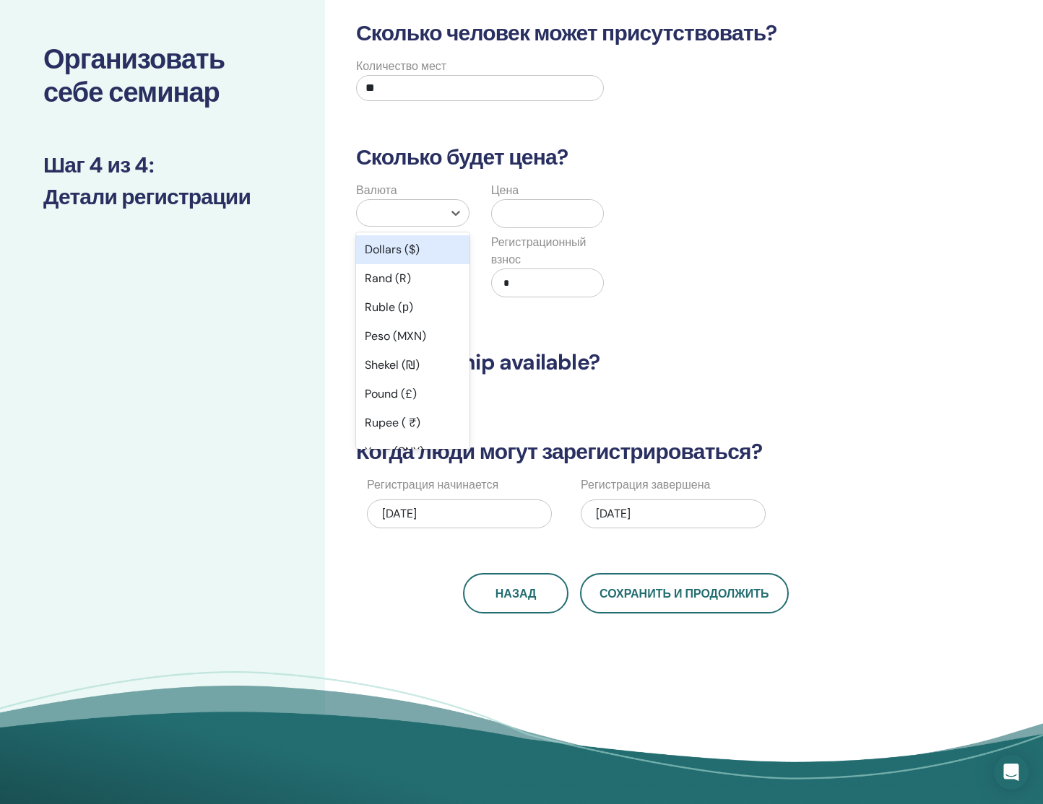
click at [399, 217] on div at bounding box center [399, 213] width 71 height 20
click at [391, 304] on div "Ruble (р)" at bounding box center [412, 307] width 113 height 29
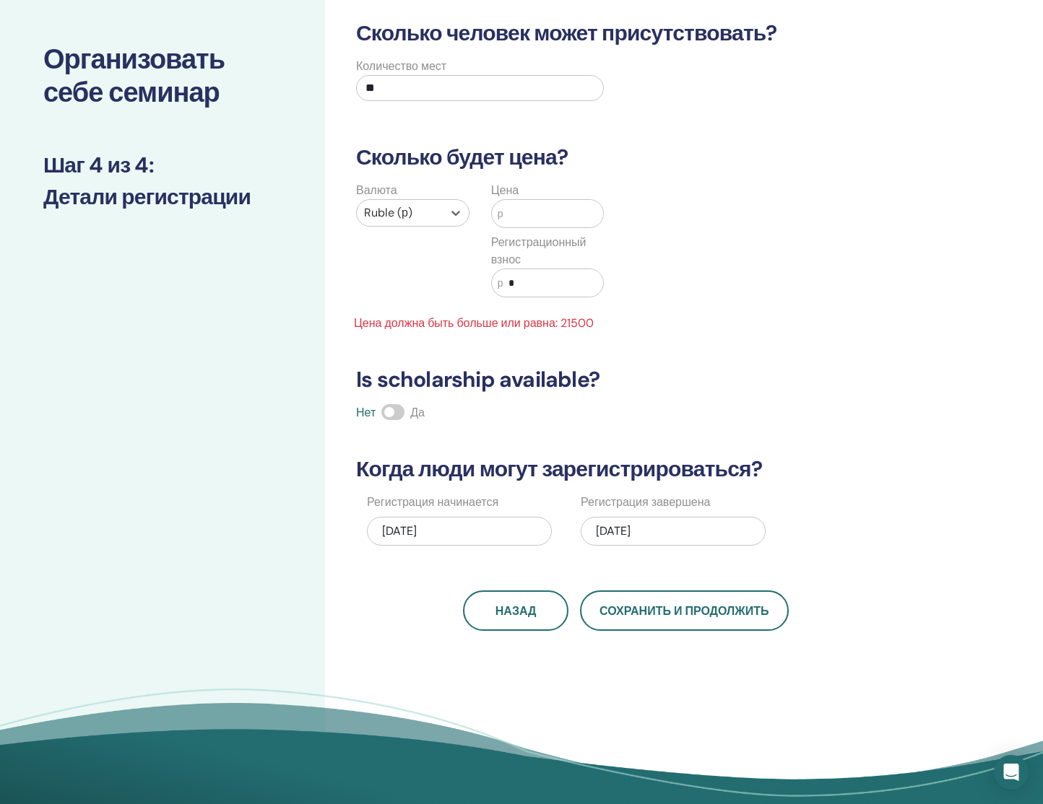
click at [541, 213] on input "text" at bounding box center [553, 213] width 100 height 27
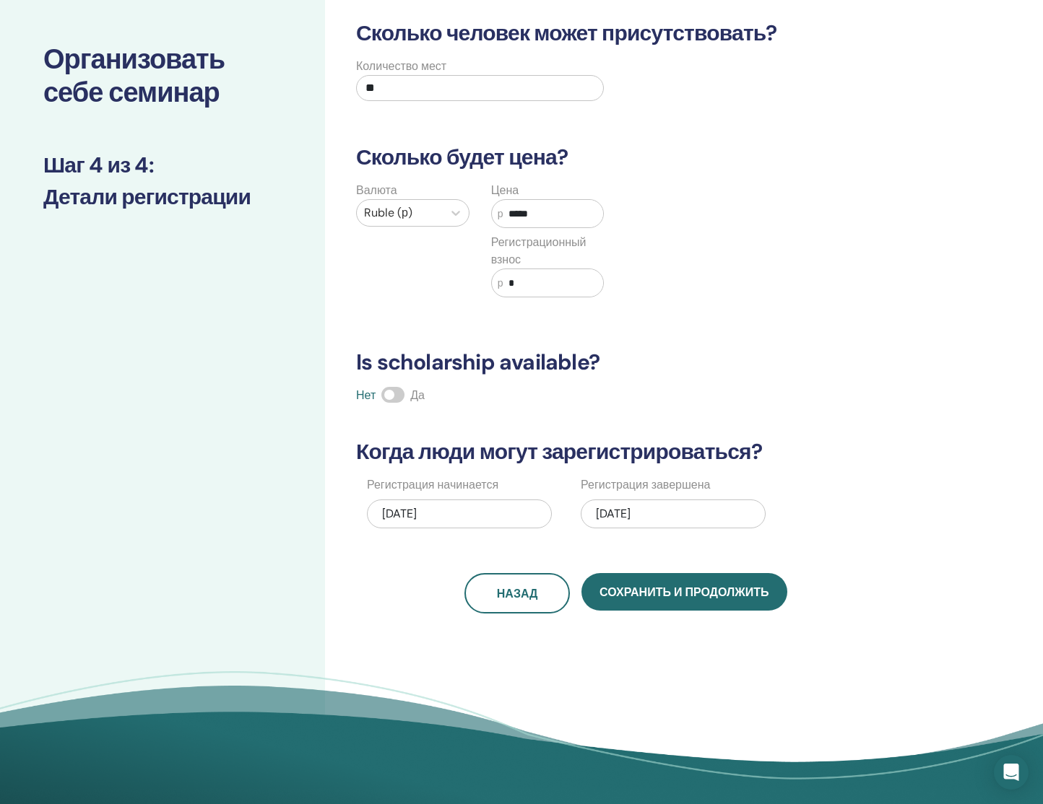
type input "*****"
click at [531, 285] on input "*" at bounding box center [553, 282] width 100 height 27
type input "****"
click at [397, 397] on span at bounding box center [392, 395] width 23 height 16
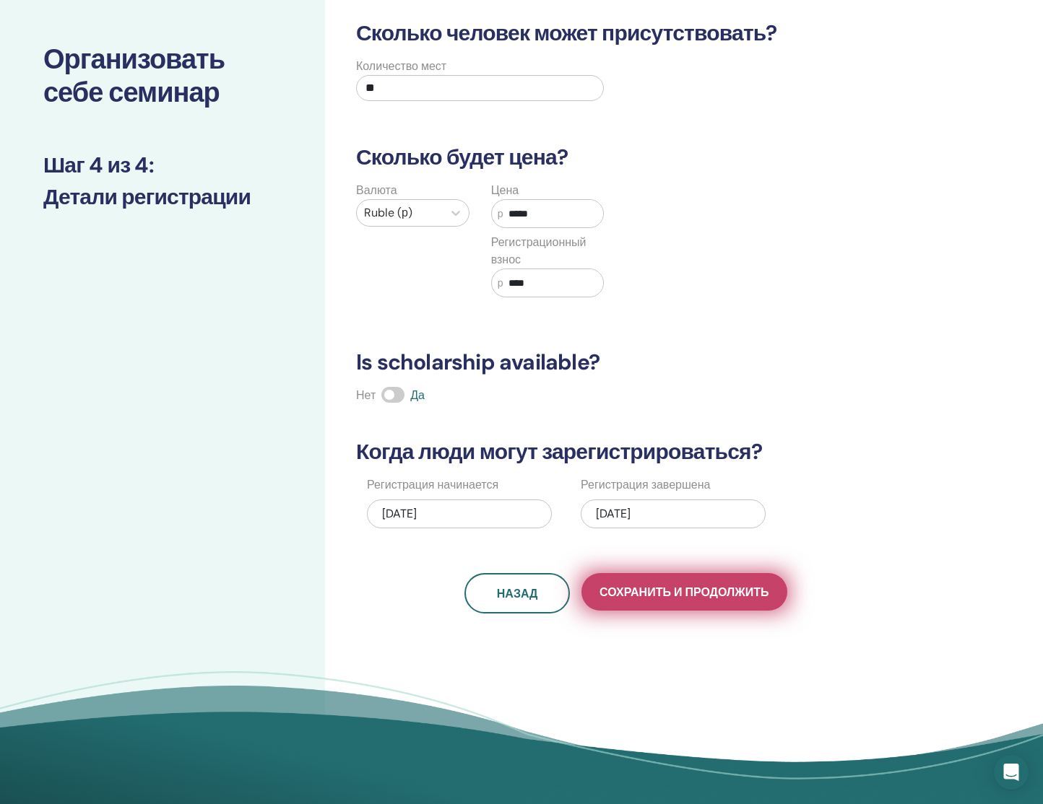
click at [648, 598] on span "Сохранить и продолжить" at bounding box center [683, 592] width 169 height 15
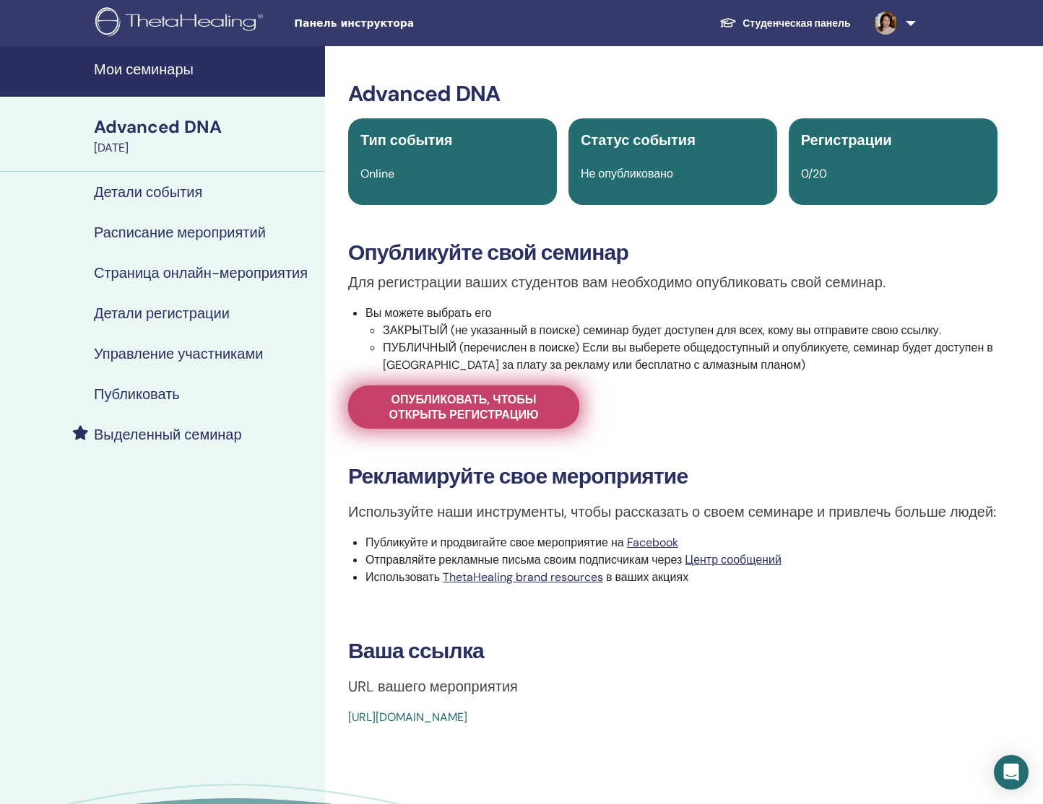
click at [490, 412] on span "Опубликовать, чтобы открыть регистрацию" at bounding box center [463, 407] width 195 height 30
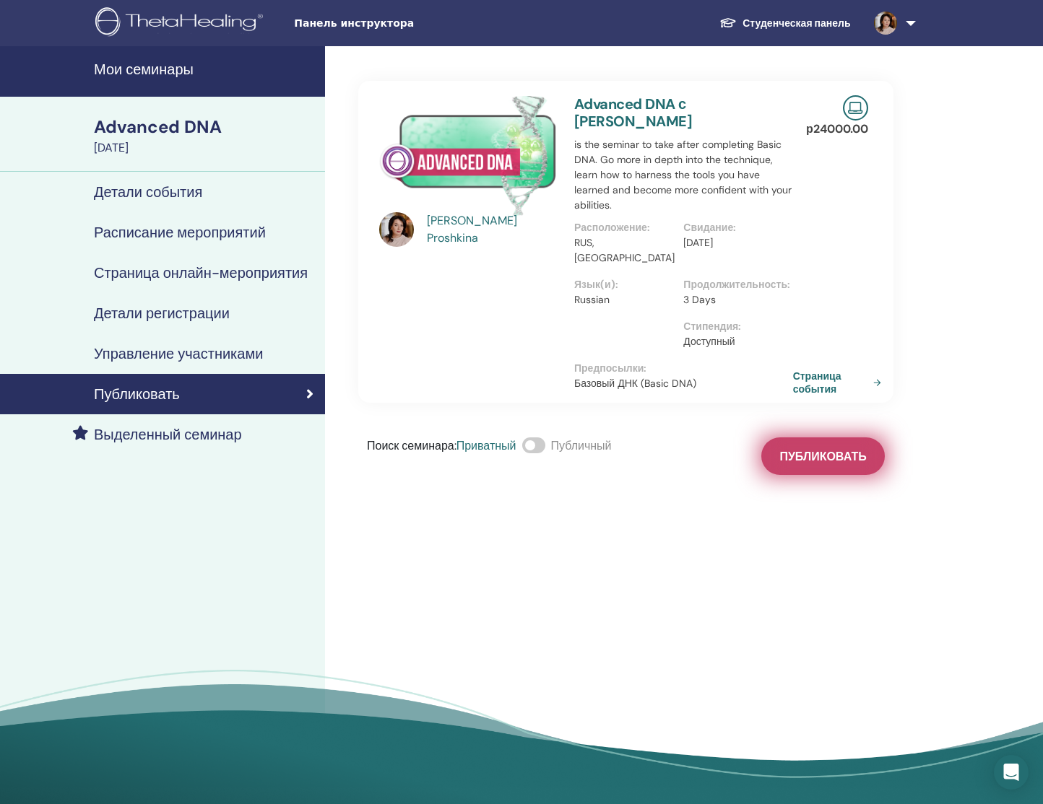
click at [841, 449] on span "Публиковать" at bounding box center [822, 456] width 87 height 15
click at [841, 440] on div "Поиск семинара : Приватный Публичный Опубликовано" at bounding box center [625, 457] width 535 height 38
click at [133, 73] on h4 "Мои семинары" at bounding box center [205, 69] width 222 height 17
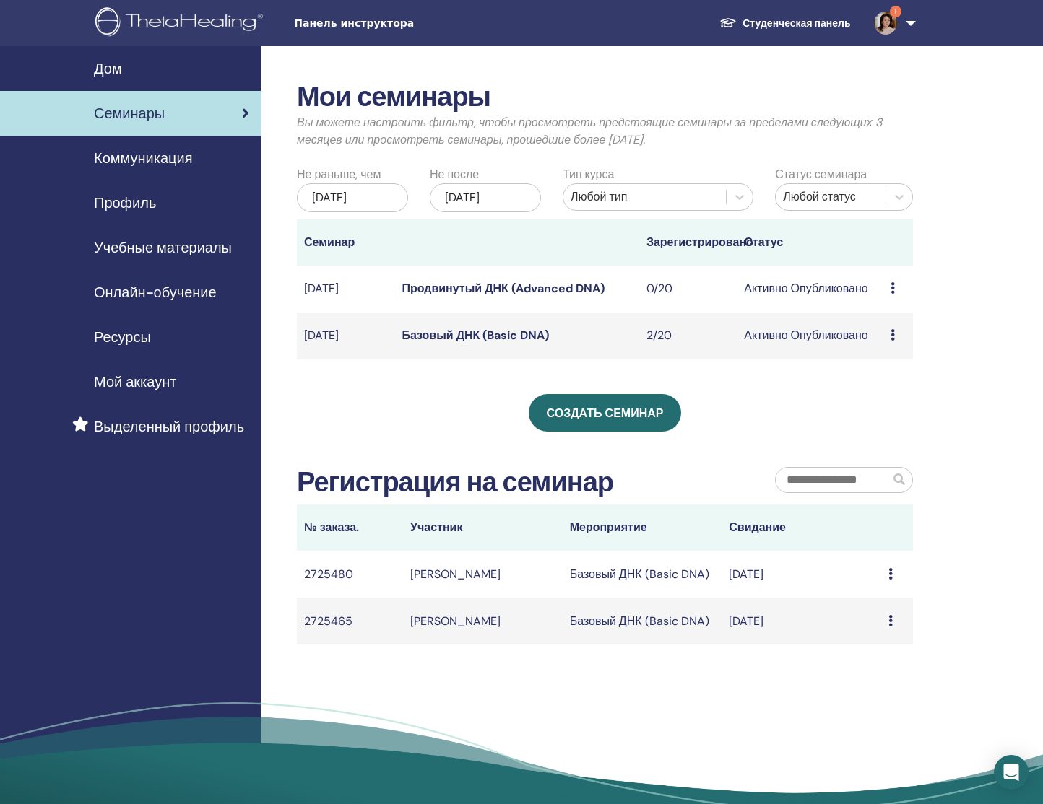
click at [427, 332] on link "Базовый ДНК (Basic DNA)" at bounding box center [474, 335] width 147 height 15
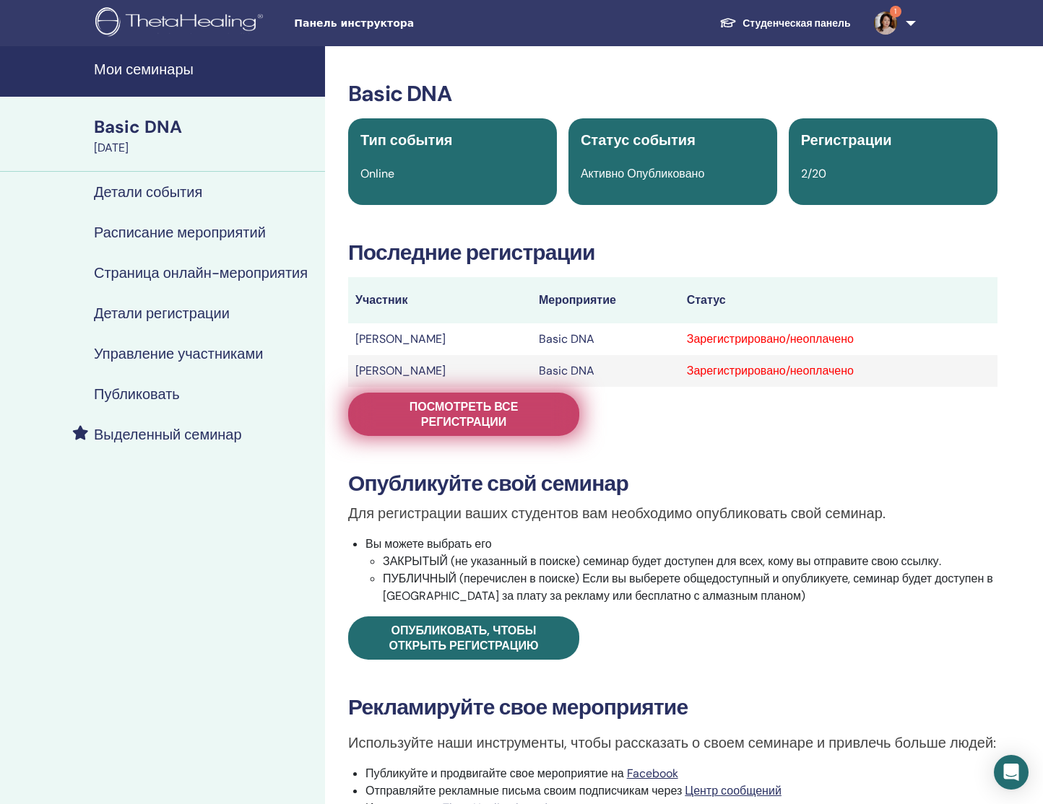
click at [461, 411] on span "Посмотреть все регистрации" at bounding box center [463, 414] width 195 height 30
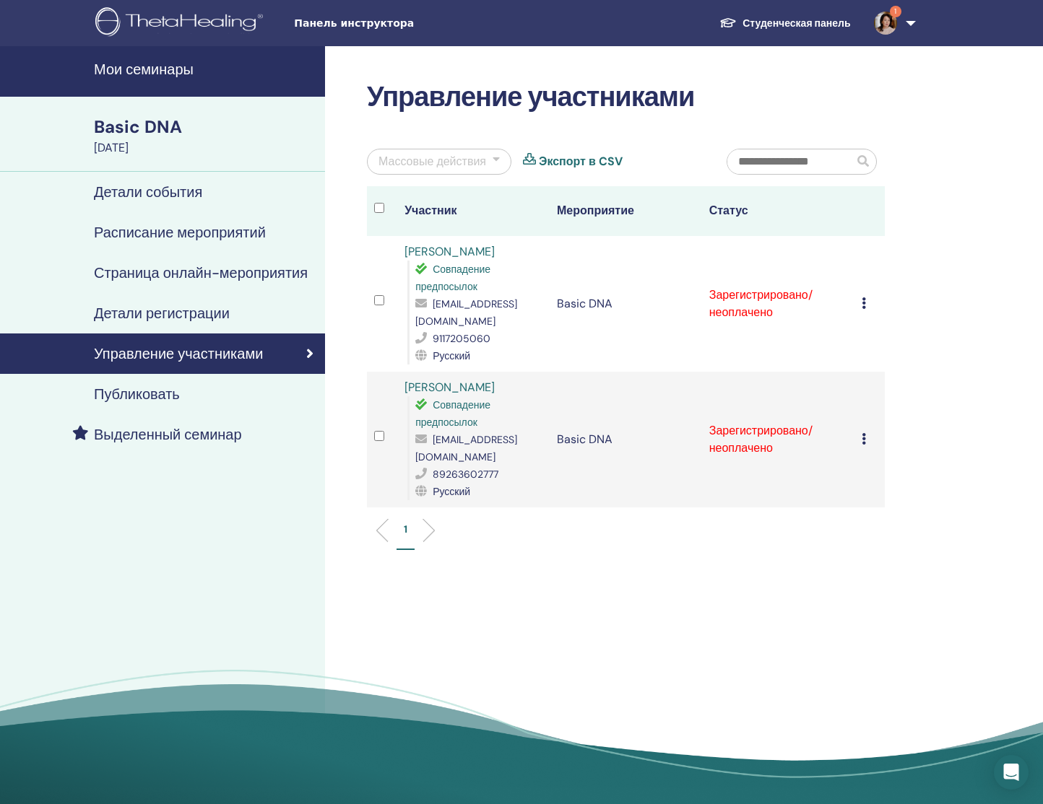
click at [861, 297] on icon at bounding box center [863, 303] width 4 height 12
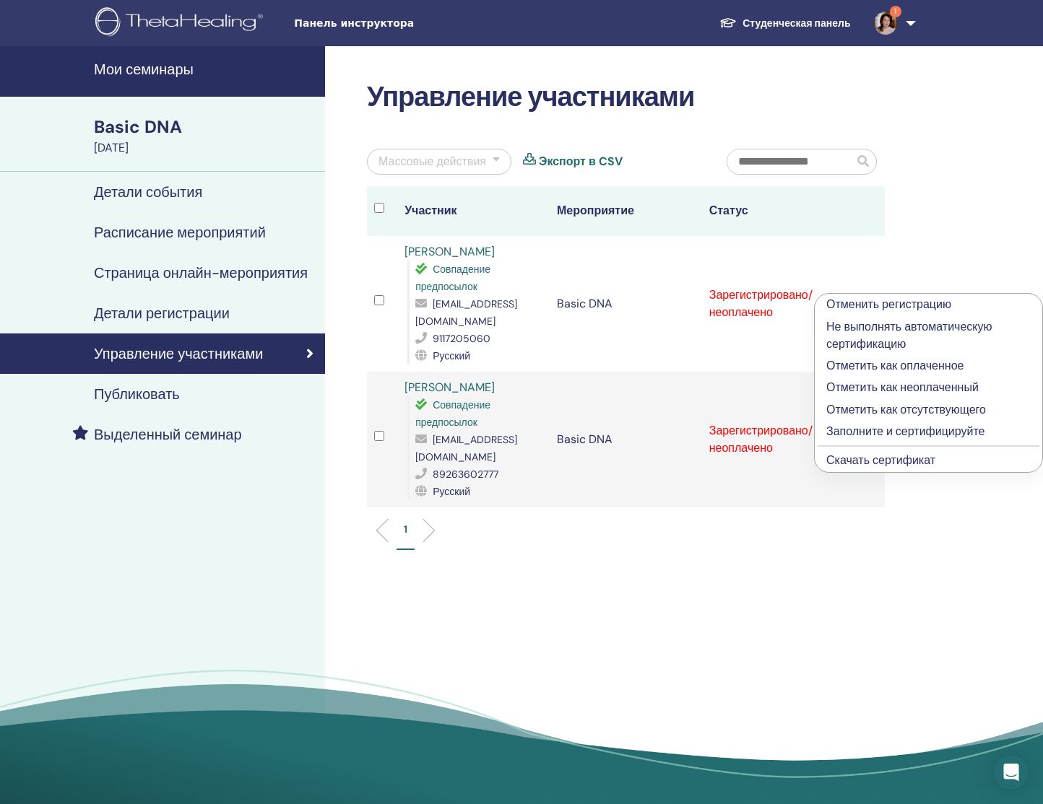
click at [858, 365] on p "Отметить как оплаченное" at bounding box center [928, 365] width 204 height 17
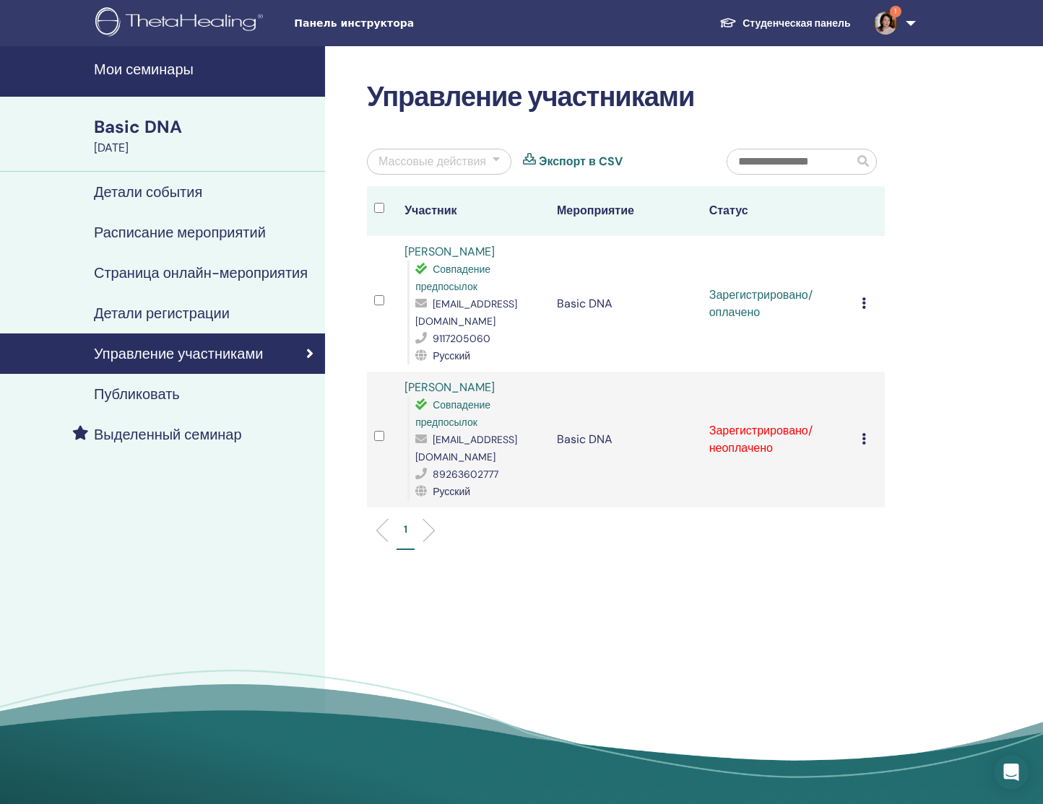
click at [864, 433] on icon at bounding box center [863, 439] width 4 height 12
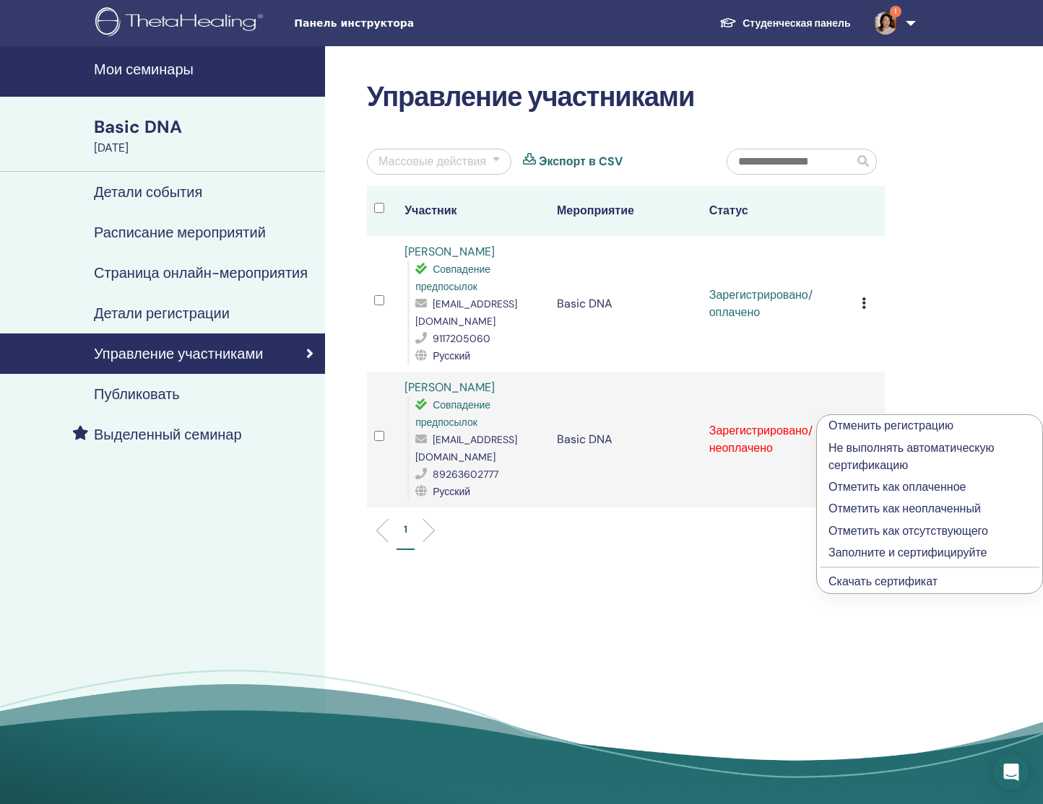
click at [856, 488] on p "Отметить как оплаченное" at bounding box center [929, 487] width 202 height 17
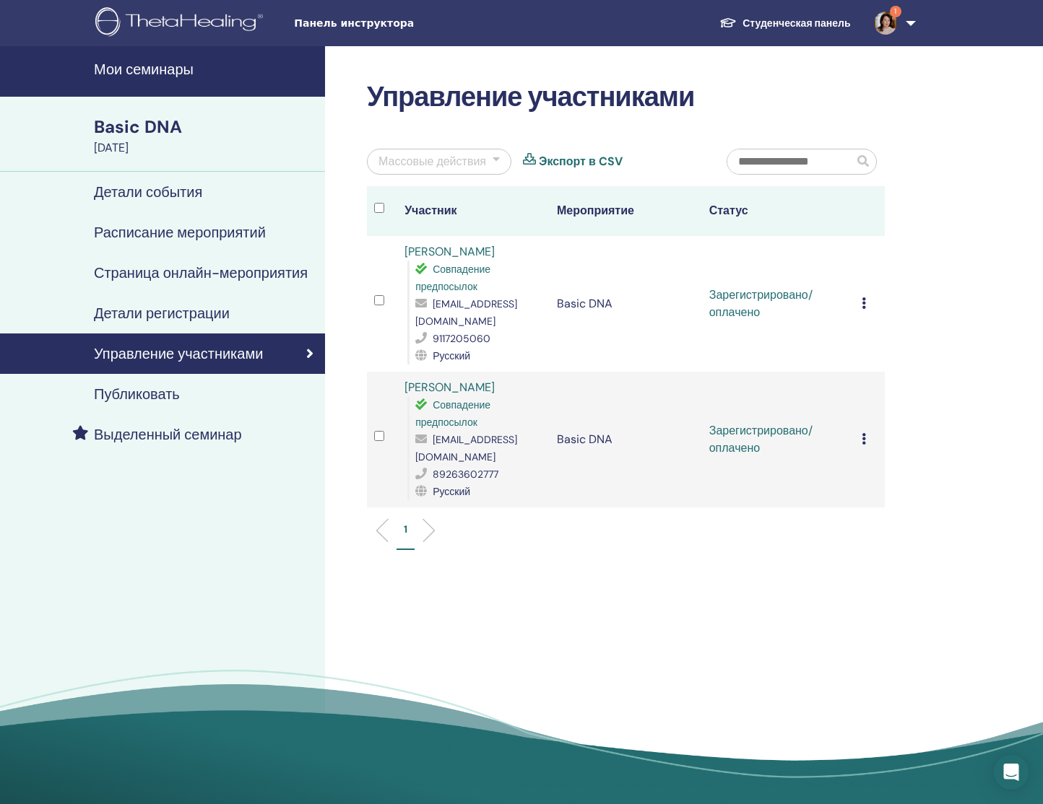
click at [155, 192] on h4 "Детали события" at bounding box center [148, 191] width 108 height 17
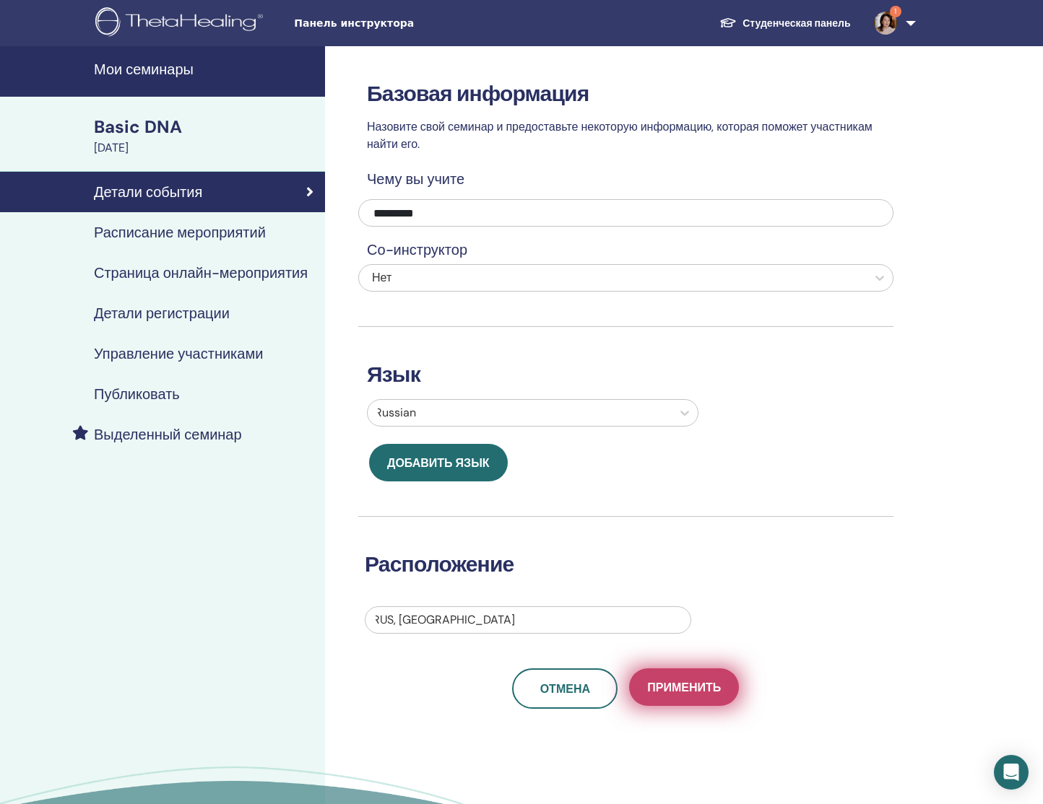
click at [676, 695] on button "Применить" at bounding box center [684, 688] width 110 height 38
click at [677, 694] on span "Применить" at bounding box center [684, 687] width 74 height 15
click at [678, 692] on span "Применить" at bounding box center [684, 687] width 74 height 15
click at [680, 697] on button "Применить" at bounding box center [684, 688] width 110 height 38
click at [681, 697] on button "Применить" at bounding box center [684, 688] width 110 height 38
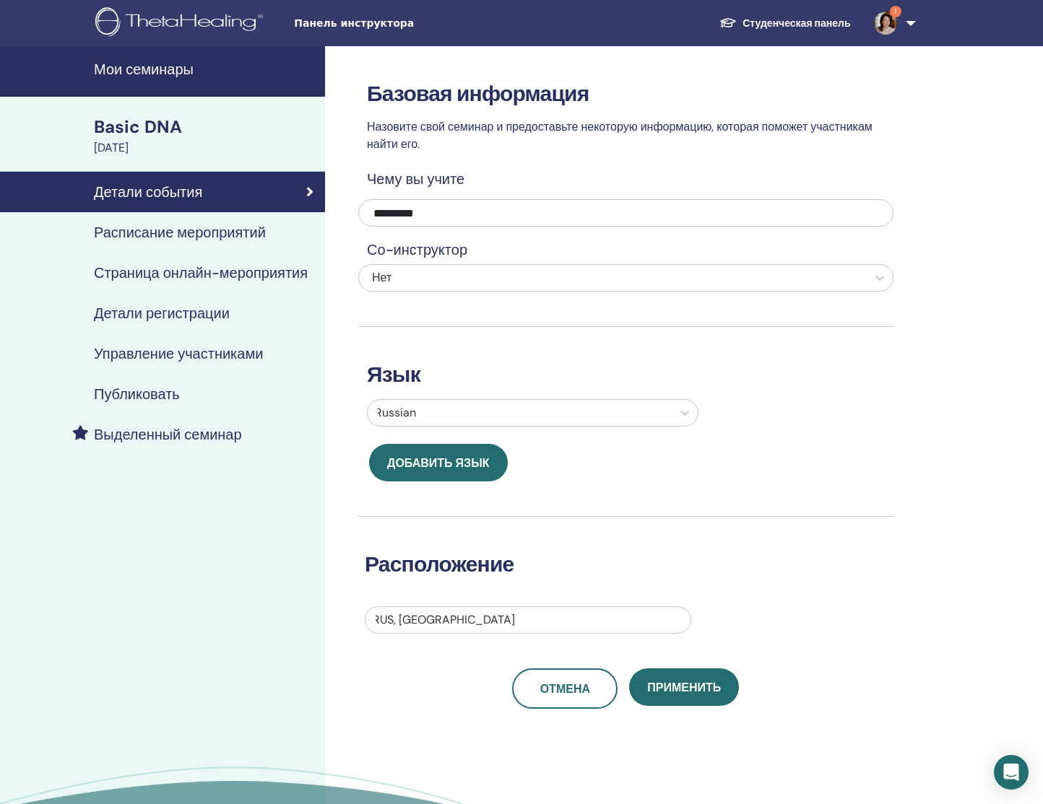
click at [186, 277] on h4 "Страница онлайн-мероприятия" at bounding box center [201, 272] width 214 height 17
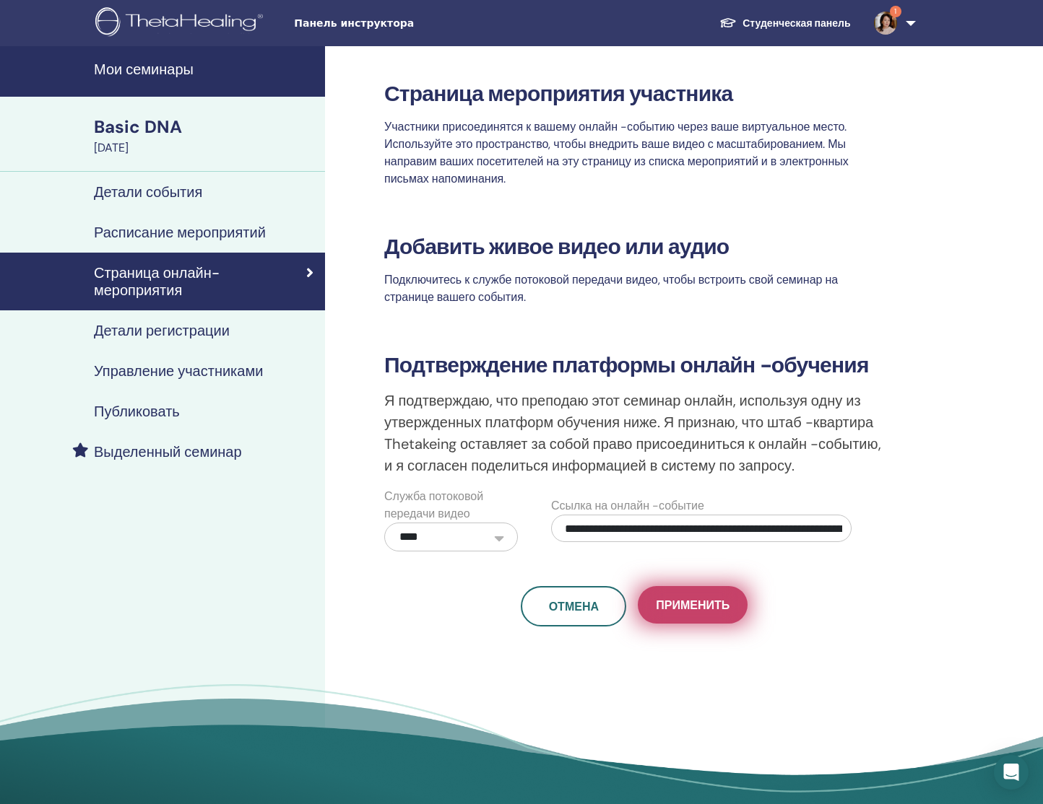
click at [691, 624] on button "Применить" at bounding box center [693, 605] width 110 height 38
click at [139, 65] on h4 "Мои семинары" at bounding box center [205, 69] width 222 height 17
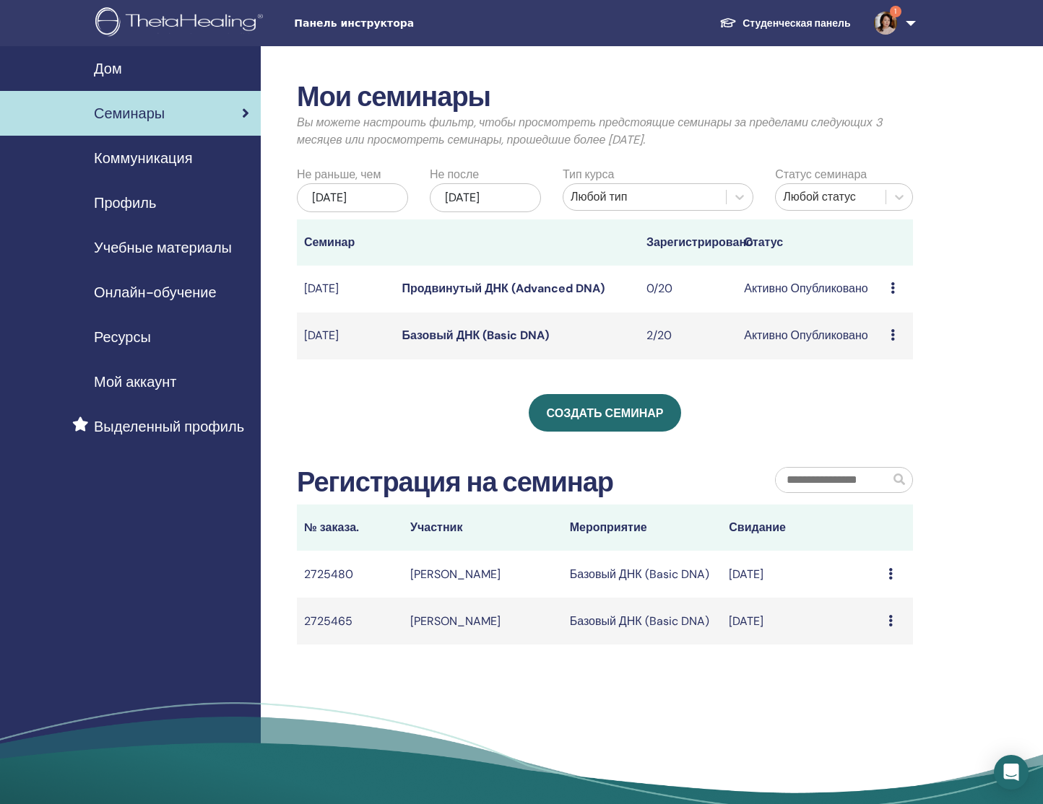
click at [453, 290] on link "Продвинутый ДНК (Advanced DNA)" at bounding box center [502, 288] width 202 height 15
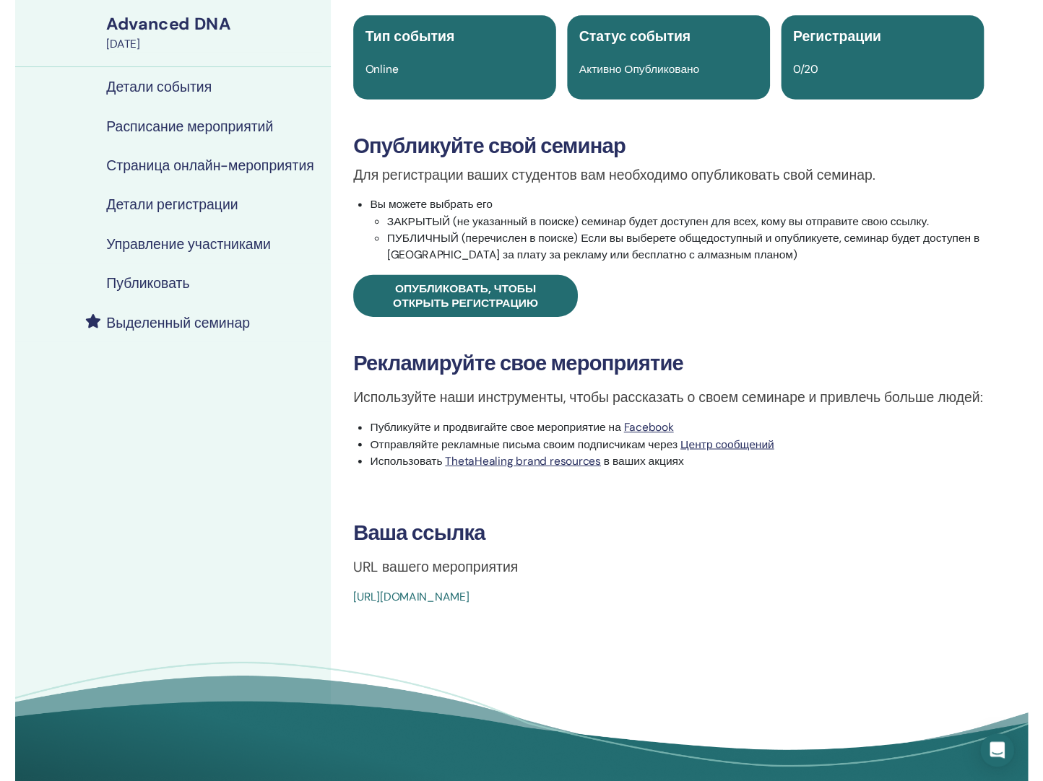
scroll to position [111, 0]
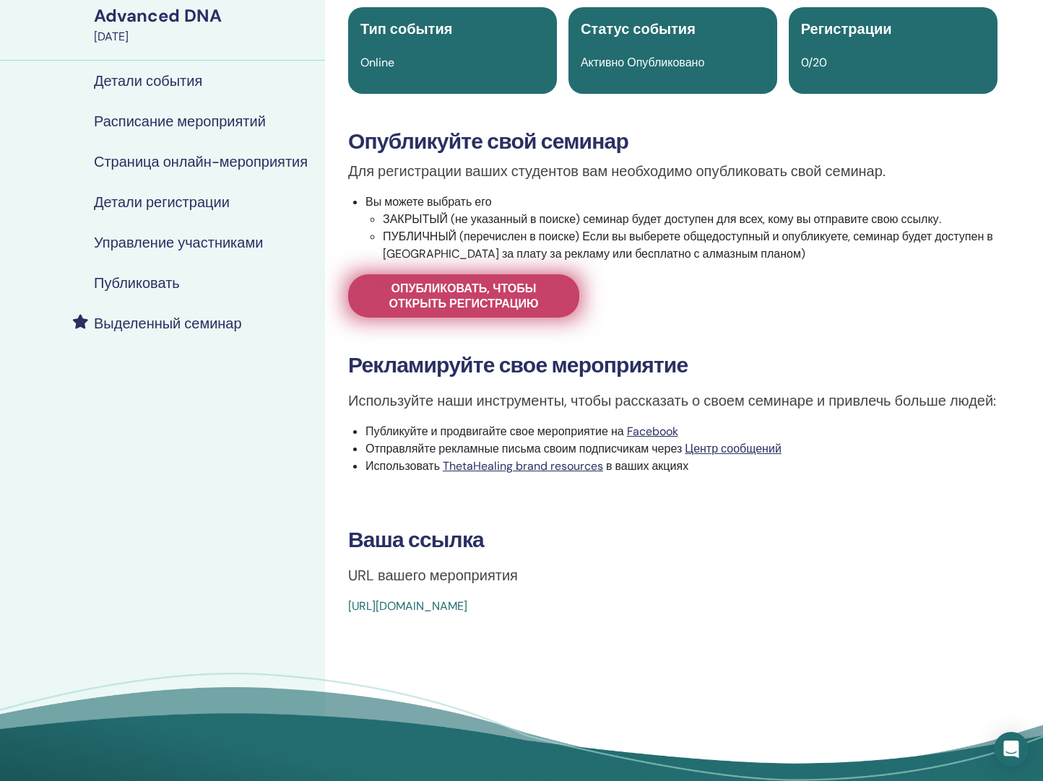
click at [355, 294] on link "Опубликовать, чтобы открыть регистрацию" at bounding box center [463, 295] width 231 height 43
